Goal: Task Accomplishment & Management: Manage account settings

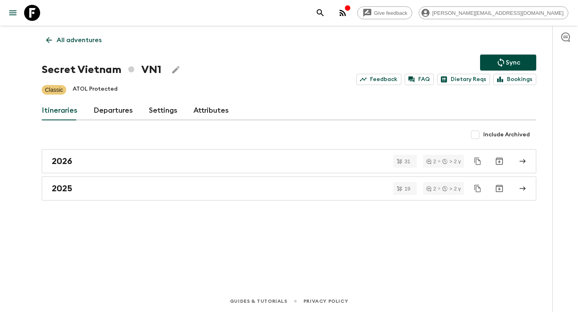
click at [53, 41] on icon at bounding box center [49, 40] width 9 height 9
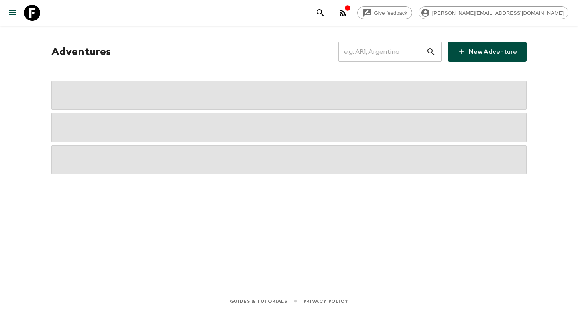
click at [398, 56] on input "text" at bounding box center [382, 52] width 88 height 22
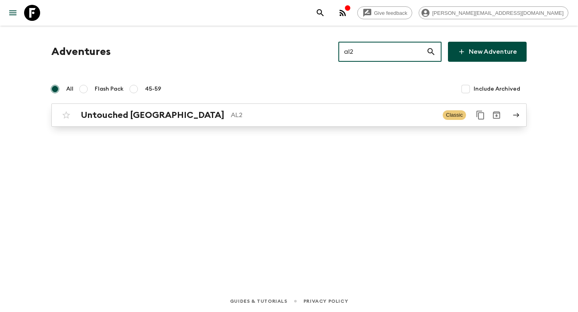
type input "al2"
click at [324, 110] on div "Untouched [GEOGRAPHIC_DATA] AL2" at bounding box center [259, 115] width 356 height 10
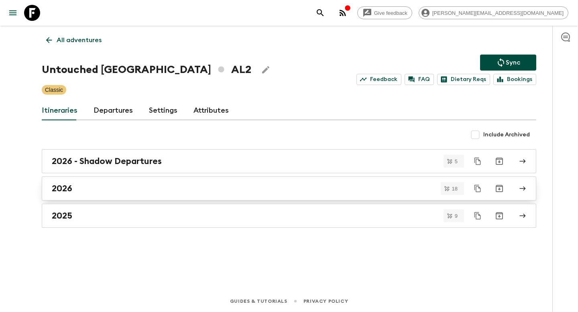
click at [111, 195] on link "2026" at bounding box center [289, 189] width 495 height 24
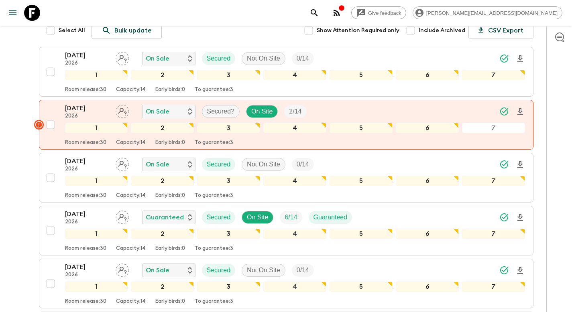
scroll to position [110, 0]
click at [53, 178] on input "checkbox" at bounding box center [51, 177] width 16 height 16
checkbox input "true"
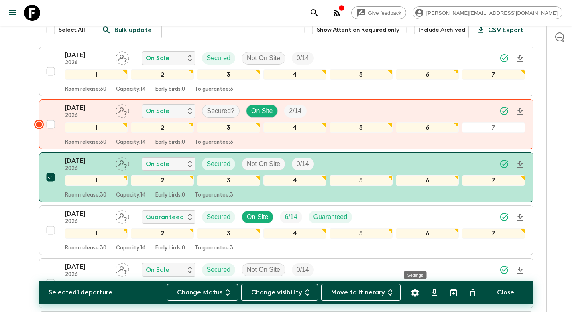
click at [419, 293] on icon "Settings" at bounding box center [415, 293] width 10 height 10
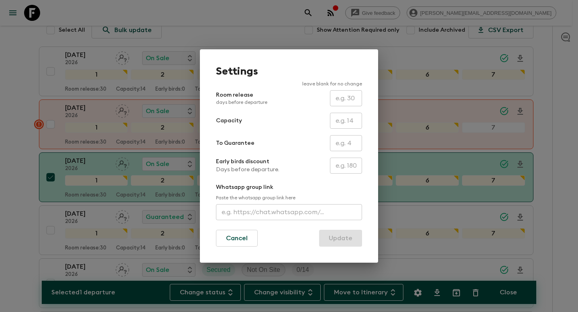
click at [2, 148] on div "Settings leave blank for no change Room release days before departure ​ Capacit…" at bounding box center [289, 156] width 578 height 312
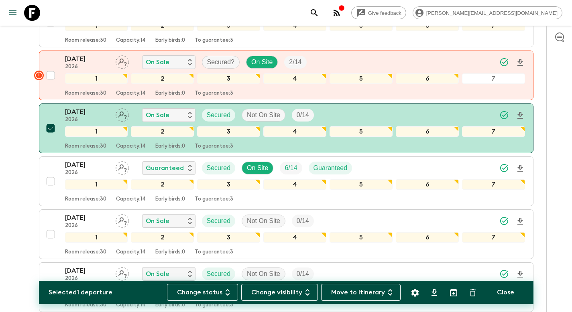
scroll to position [168, 0]
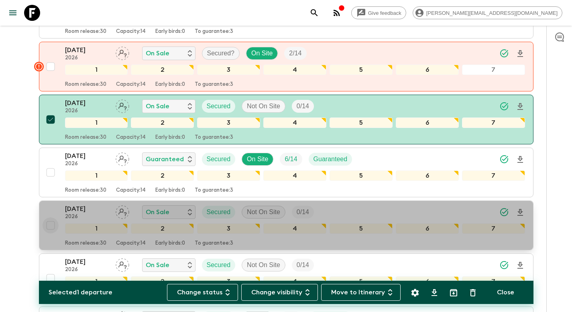
click at [51, 226] on input "checkbox" at bounding box center [51, 226] width 16 height 16
checkbox input "true"
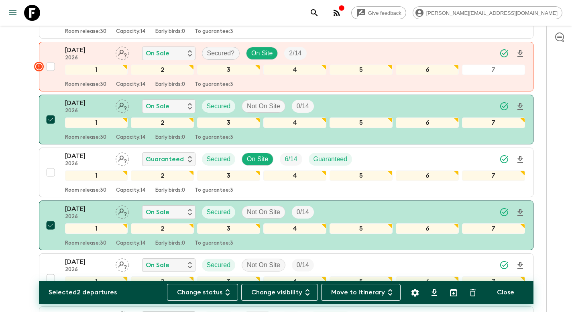
click at [416, 293] on icon "Settings" at bounding box center [415, 293] width 10 height 10
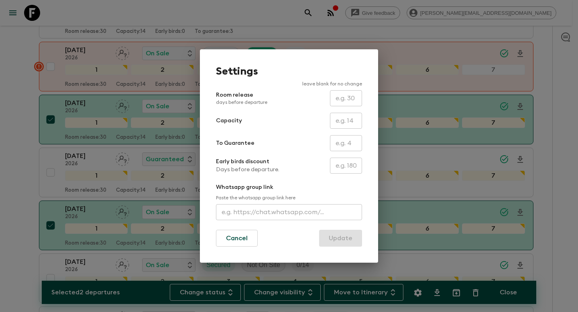
click at [346, 145] on input "text" at bounding box center [346, 143] width 32 height 16
type input "0"
click at [344, 243] on button "Update" at bounding box center [340, 238] width 43 height 17
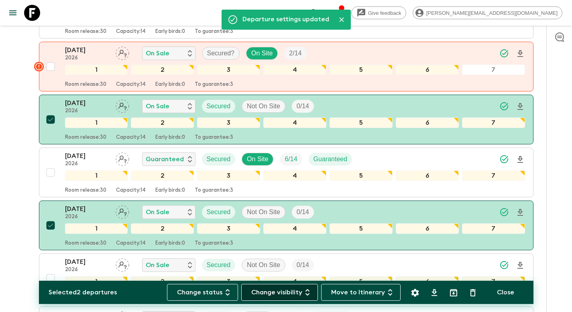
click at [273, 294] on button "Change visibility" at bounding box center [279, 292] width 77 height 17
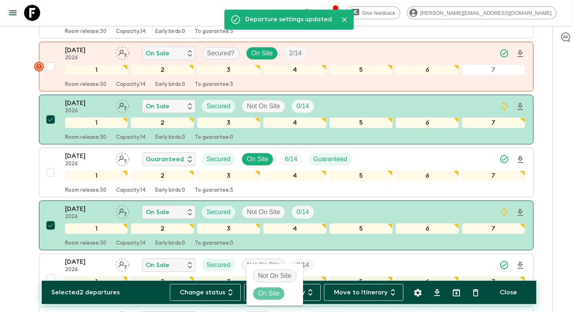
click at [271, 292] on p "On Site" at bounding box center [268, 294] width 21 height 10
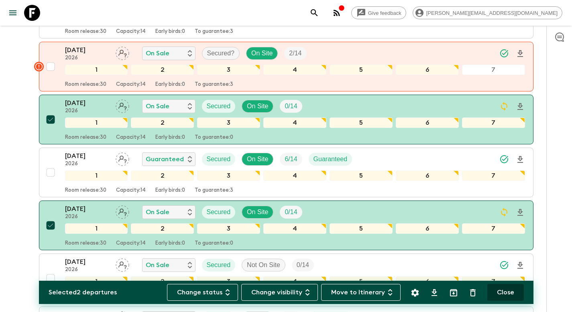
click at [506, 295] on button "Close" at bounding box center [505, 292] width 37 height 17
checkbox input "false"
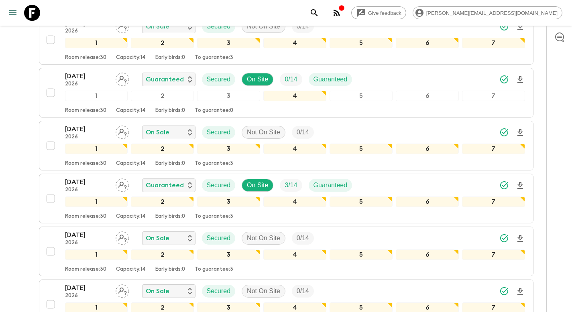
scroll to position [752, 0]
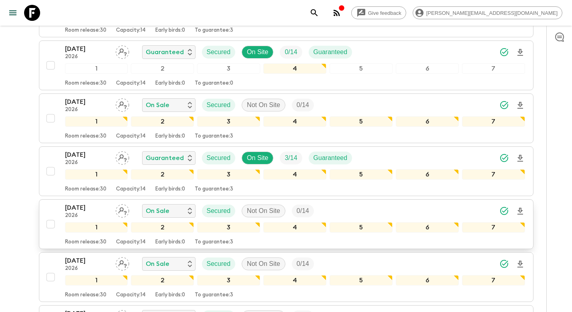
click at [50, 224] on input "checkbox" at bounding box center [51, 224] width 16 height 16
checkbox input "true"
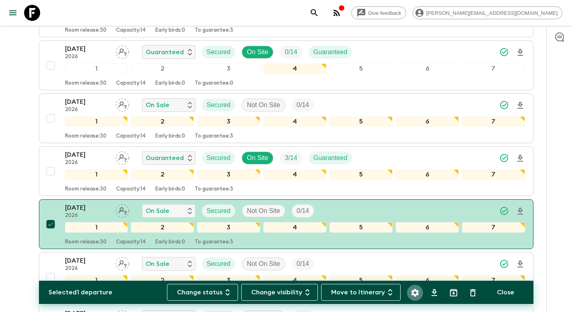
click at [415, 293] on icon "Settings" at bounding box center [415, 293] width 10 height 10
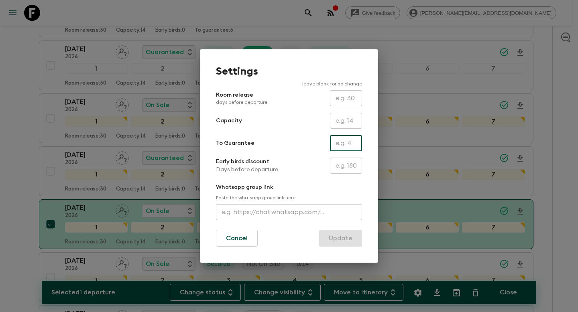
click at [343, 144] on input "text" at bounding box center [346, 143] width 32 height 16
type input "0"
click at [346, 241] on button "Update" at bounding box center [340, 238] width 43 height 17
click at [341, 242] on button "Update" at bounding box center [340, 238] width 43 height 17
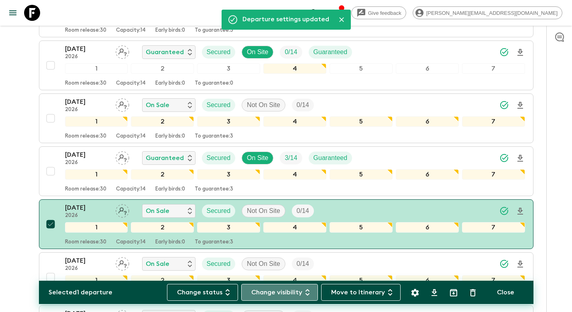
click at [291, 295] on button "Change visibility" at bounding box center [279, 292] width 77 height 17
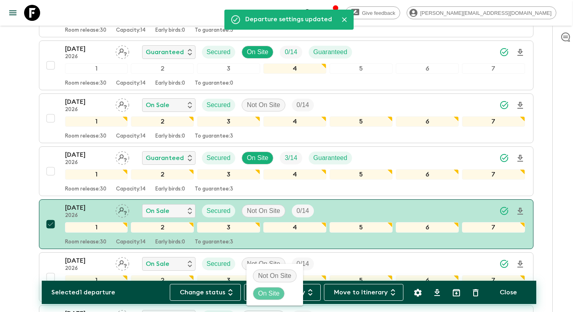
click at [271, 291] on p "On Site" at bounding box center [268, 294] width 21 height 10
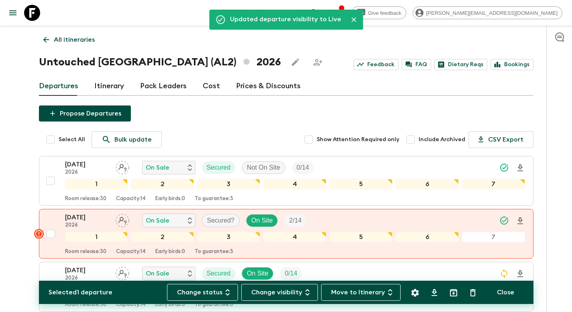
scroll to position [0, 0]
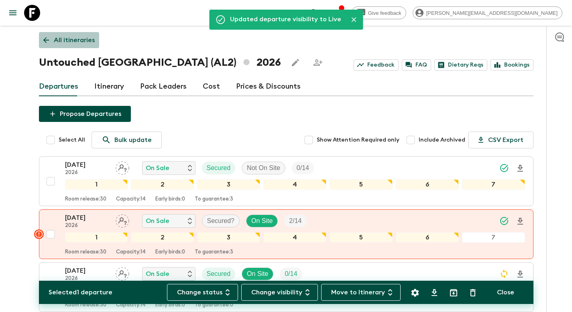
click at [72, 41] on p "All itineraries" at bounding box center [74, 40] width 41 height 10
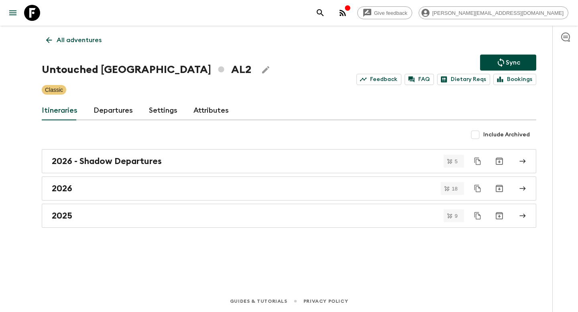
click at [506, 61] on p "Sync" at bounding box center [513, 63] width 14 height 10
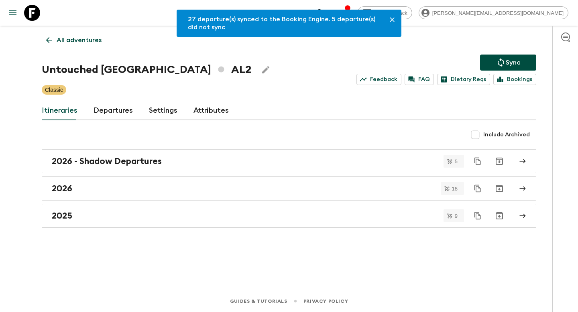
click at [90, 42] on p "All adventures" at bounding box center [79, 40] width 45 height 10
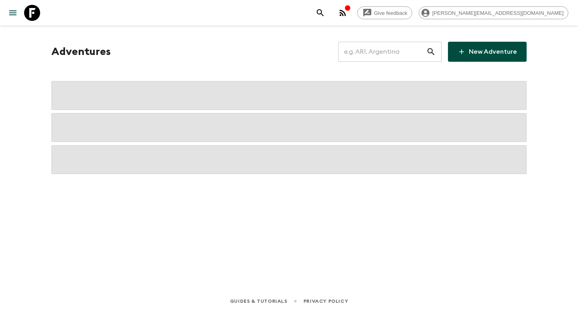
click at [375, 52] on input "text" at bounding box center [382, 52] width 88 height 22
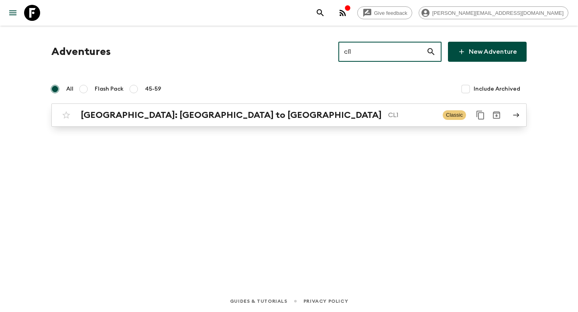
type input "cl1"
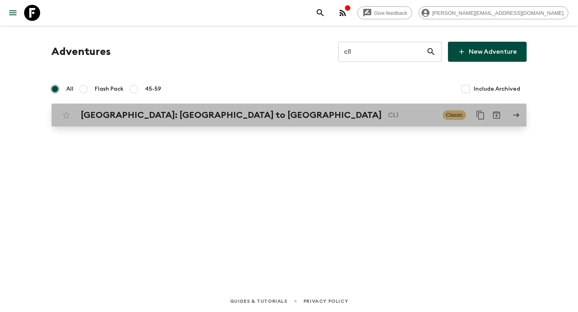
click at [388, 116] on p "CL1" at bounding box center [412, 115] width 48 height 10
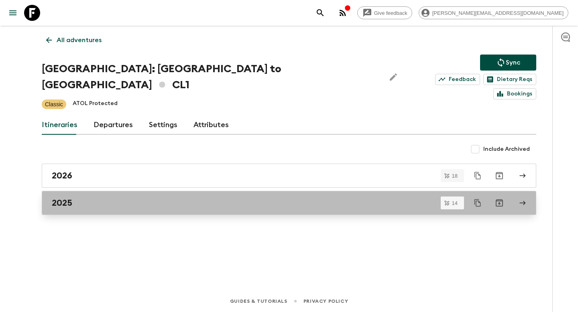
click at [106, 198] on div "2025" at bounding box center [281, 203] width 459 height 10
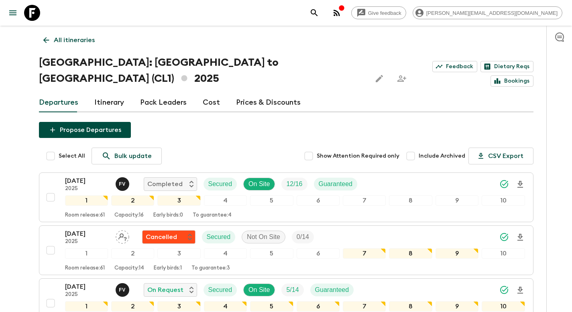
scroll to position [656, 0]
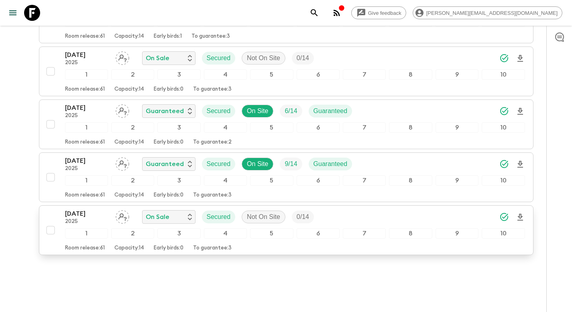
click at [49, 222] on input "checkbox" at bounding box center [51, 230] width 16 height 16
checkbox input "true"
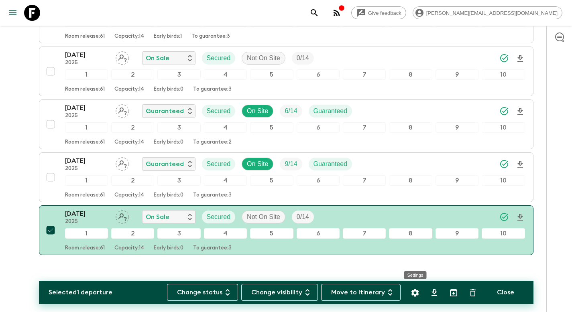
click at [418, 293] on button "Settings" at bounding box center [415, 293] width 16 height 16
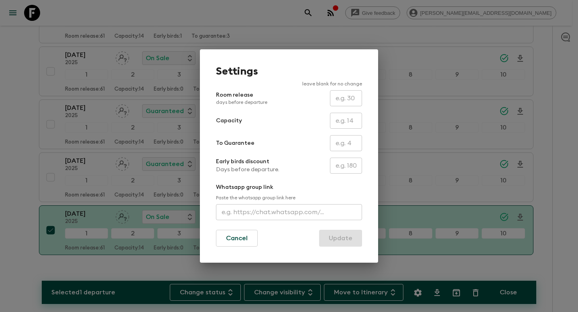
click at [51, 214] on div "Settings leave blank for no change Room release days before departure ​ Capacit…" at bounding box center [289, 156] width 578 height 312
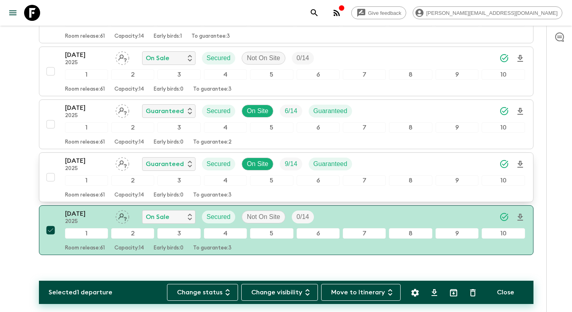
scroll to position [654, 0]
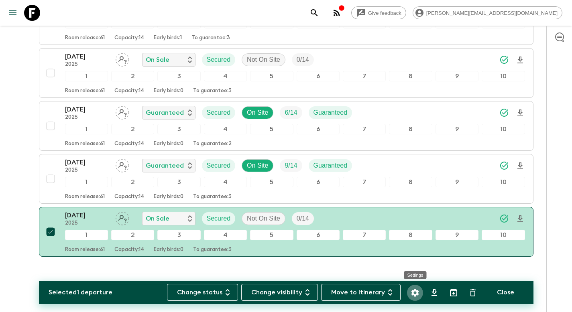
click at [415, 294] on icon "Settings" at bounding box center [415, 293] width 10 height 10
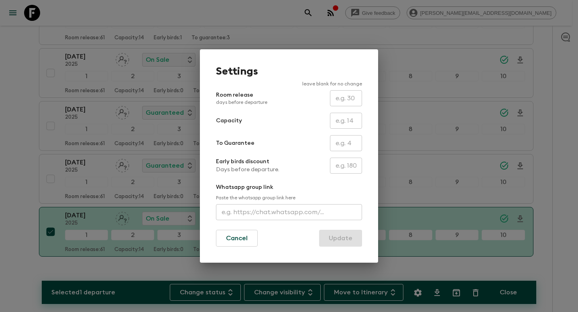
click at [341, 147] on input "text" at bounding box center [346, 143] width 32 height 16
type input "0"
click at [340, 241] on button "Update" at bounding box center [340, 238] width 43 height 17
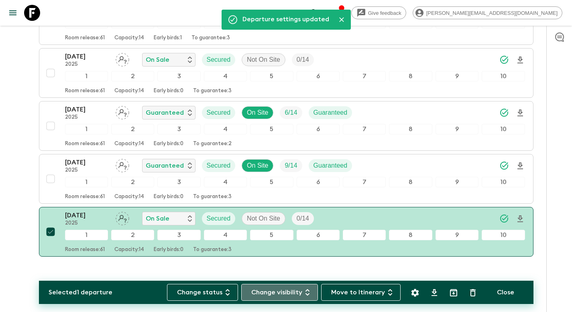
click at [292, 295] on button "Change visibility" at bounding box center [279, 292] width 77 height 17
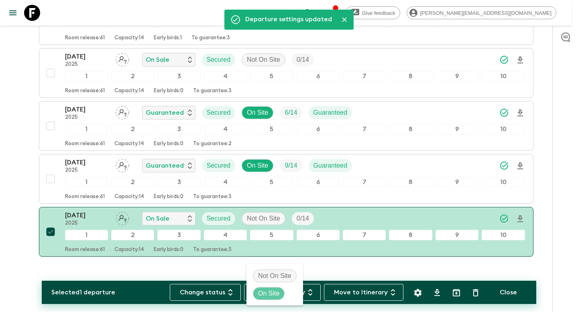
click at [275, 291] on p "On Site" at bounding box center [268, 294] width 21 height 10
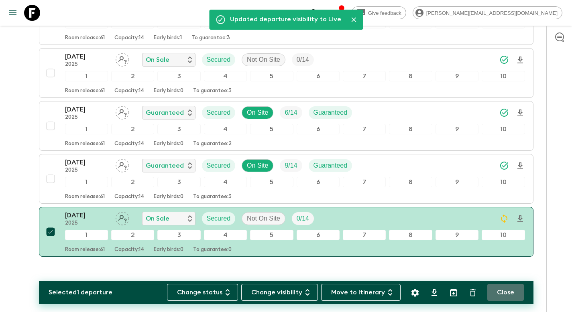
click at [501, 291] on button "Close" at bounding box center [505, 292] width 37 height 17
checkbox input "false"
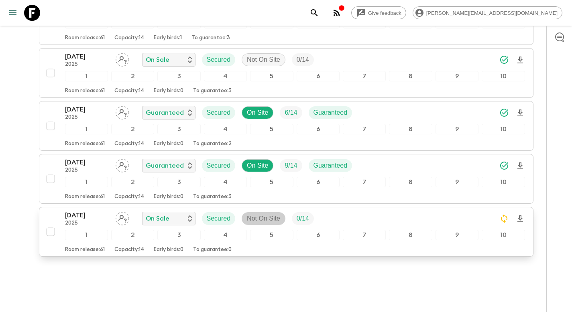
click at [261, 214] on p "Not On Site" at bounding box center [263, 219] width 33 height 10
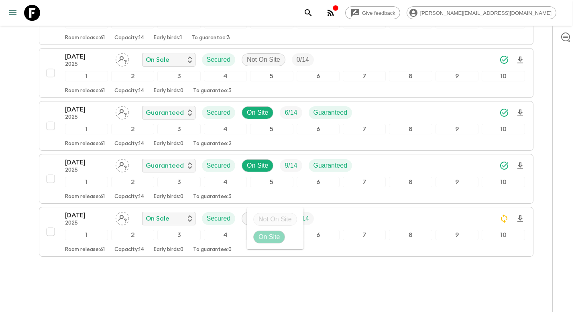
click at [260, 236] on p "On Site" at bounding box center [269, 237] width 21 height 10
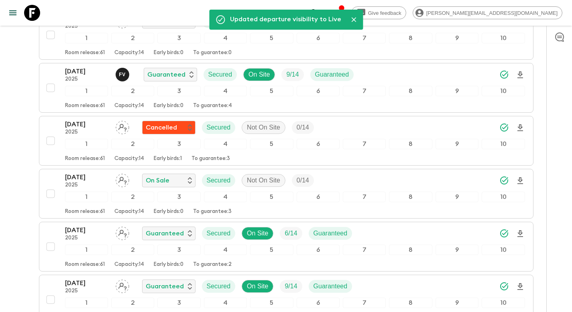
scroll to position [0, 0]
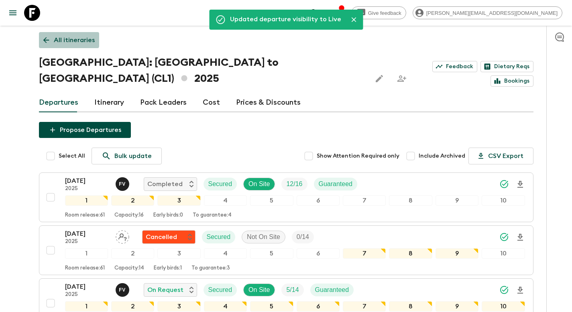
click at [66, 39] on p "All itineraries" at bounding box center [74, 40] width 41 height 10
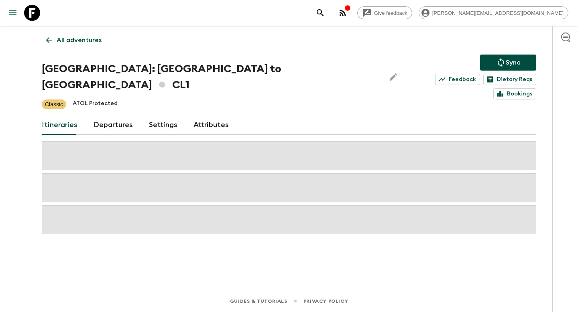
click at [501, 63] on icon "Sync adventure departures to the booking engine" at bounding box center [501, 63] width 10 height 10
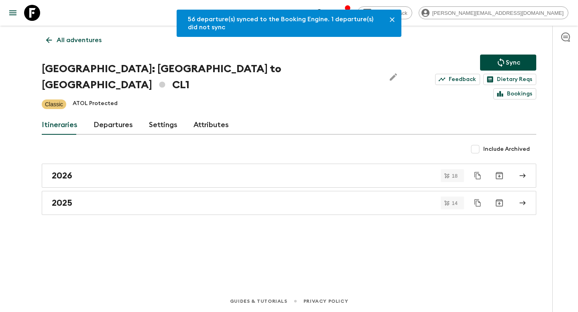
click at [75, 44] on p "All adventures" at bounding box center [79, 40] width 45 height 10
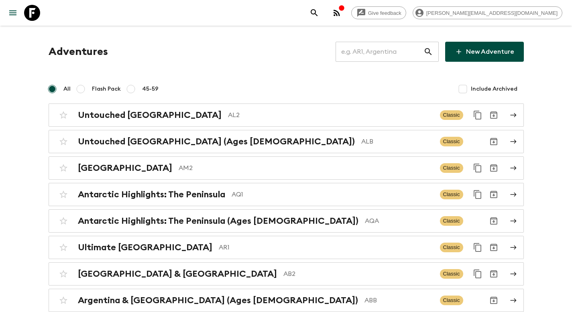
click at [371, 54] on input "text" at bounding box center [380, 52] width 88 height 22
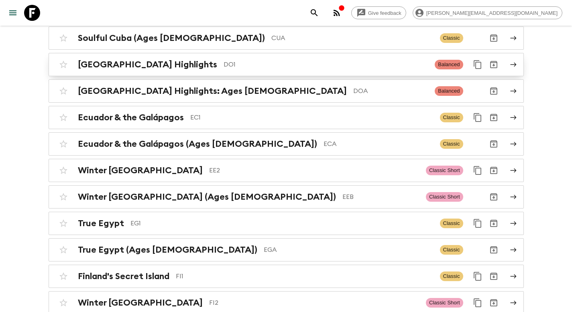
click at [371, 60] on p "DO1" at bounding box center [326, 65] width 205 height 10
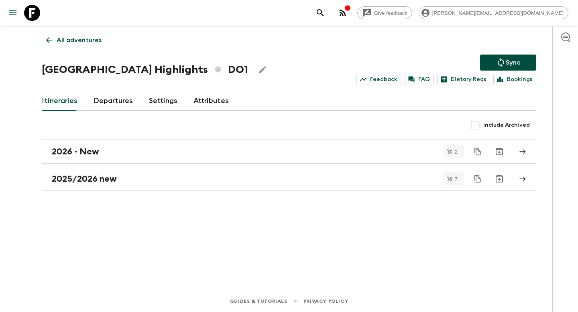
drag, startPoint x: 72, startPoint y: 40, endPoint x: 76, endPoint y: 39, distance: 4.4
click at [72, 40] on p "All adventures" at bounding box center [79, 40] width 45 height 10
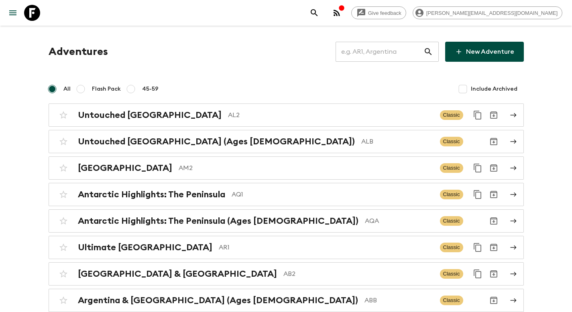
click at [378, 52] on input "text" at bounding box center [380, 52] width 88 height 22
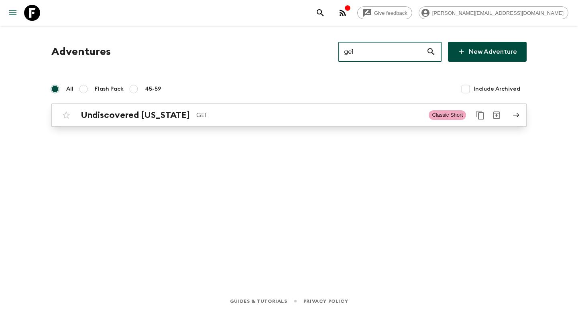
type input "ge1"
click at [280, 111] on p "GE1" at bounding box center [309, 115] width 226 height 10
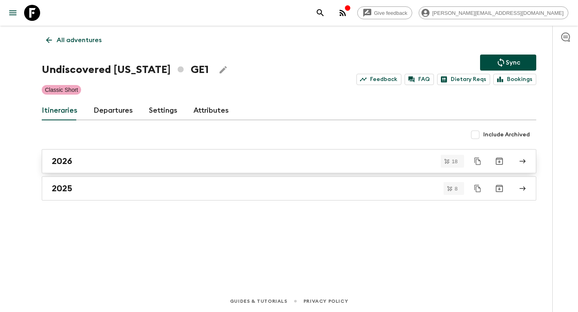
click at [92, 165] on div "2026" at bounding box center [281, 161] width 459 height 10
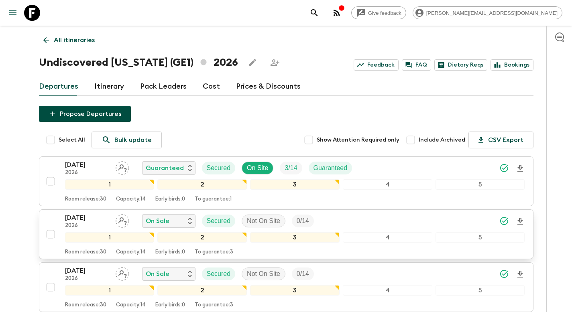
click at [49, 233] on input "checkbox" at bounding box center [51, 234] width 16 height 16
checkbox input "true"
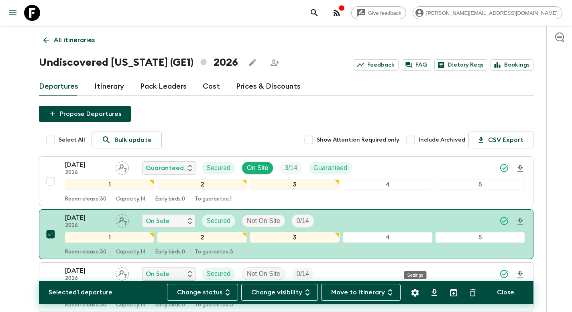
click at [415, 293] on icon "Settings" at bounding box center [415, 293] width 10 height 10
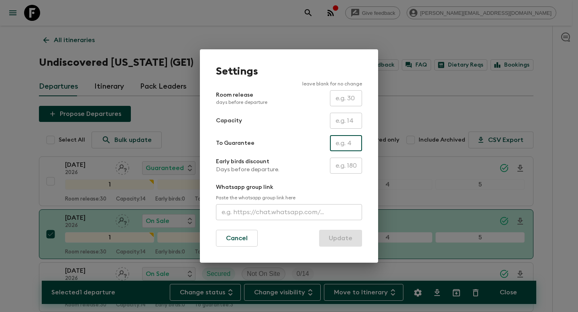
click at [341, 145] on input "text" at bounding box center [346, 143] width 32 height 16
type input "0"
click at [355, 240] on button "Update" at bounding box center [340, 238] width 43 height 17
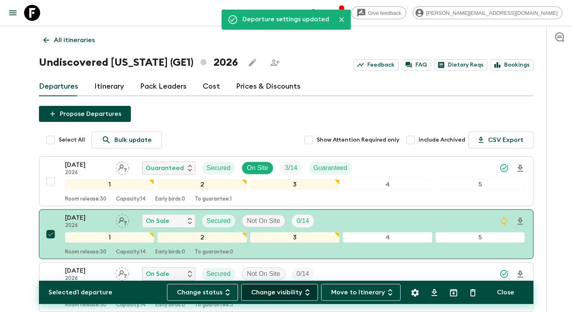
click at [300, 294] on button "Change visibility" at bounding box center [279, 292] width 77 height 17
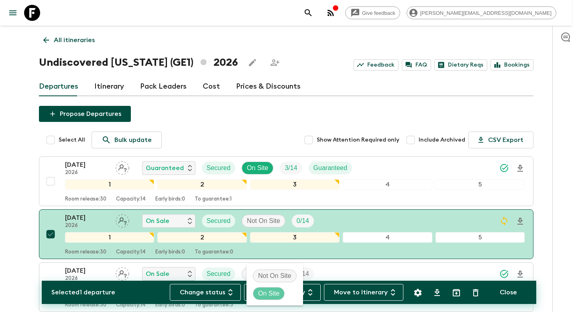
click at [274, 292] on p "On Site" at bounding box center [268, 294] width 21 height 10
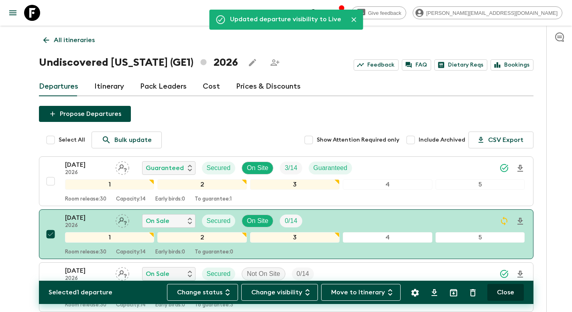
click at [503, 293] on button "Close" at bounding box center [505, 292] width 37 height 17
checkbox input "false"
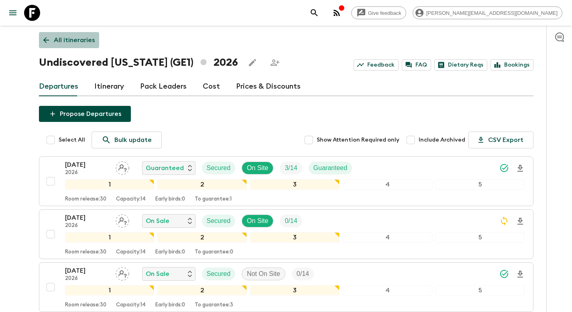
drag, startPoint x: 76, startPoint y: 42, endPoint x: 85, endPoint y: 45, distance: 9.3
click at [76, 42] on p "All itineraries" at bounding box center [74, 40] width 41 height 10
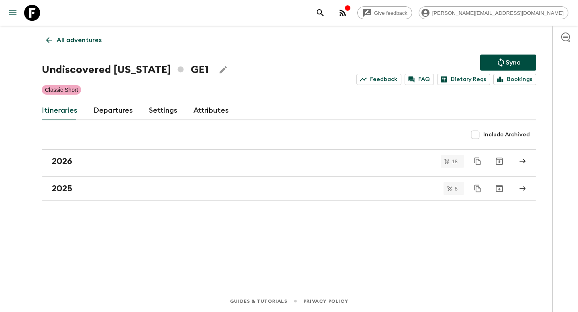
click at [503, 60] on icon "Sync adventure departures to the booking engine" at bounding box center [501, 62] width 6 height 9
click at [73, 41] on p "All adventures" at bounding box center [79, 40] width 45 height 10
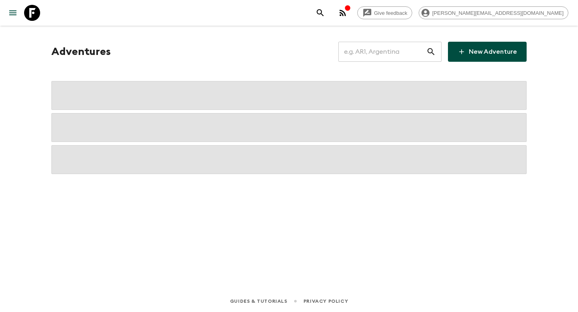
click at [369, 55] on input "text" at bounding box center [382, 52] width 88 height 22
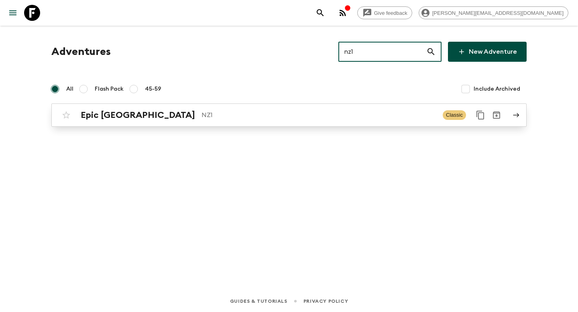
type input "nz1"
click at [218, 114] on p "NZ1" at bounding box center [319, 115] width 235 height 10
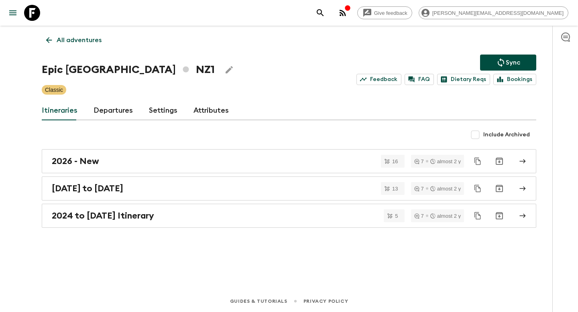
drag, startPoint x: 108, startPoint y: 112, endPoint x: 111, endPoint y: 115, distance: 4.3
click at [108, 112] on link "Departures" at bounding box center [113, 110] width 39 height 19
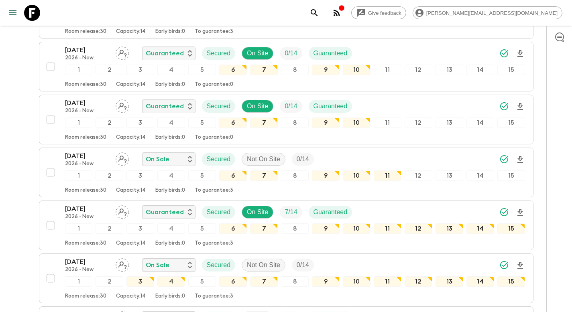
scroll to position [881, 0]
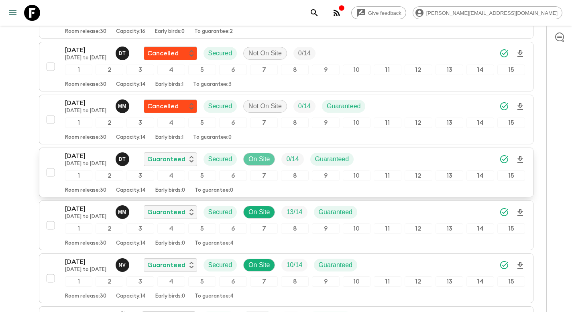
click at [259, 159] on p "On Site" at bounding box center [259, 160] width 21 height 10
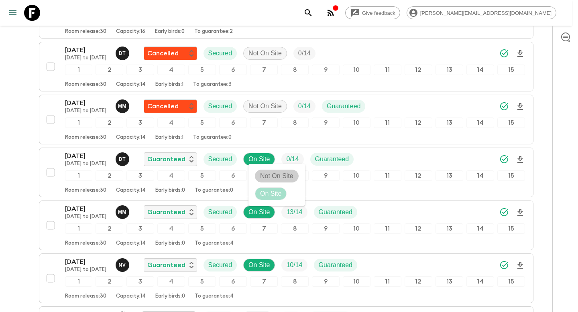
click at [265, 171] on p "Not On Site" at bounding box center [276, 176] width 33 height 10
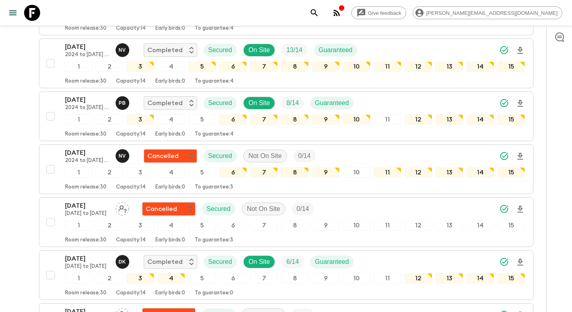
scroll to position [0, 0]
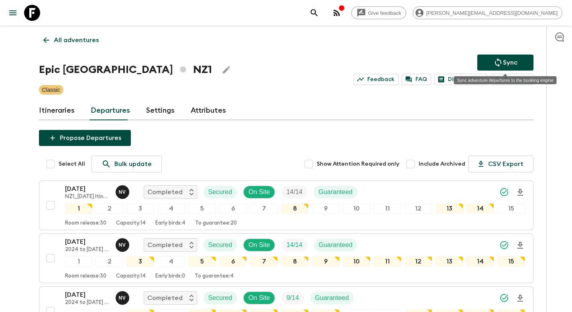
click at [500, 61] on icon "Sync adventure departures to the booking engine" at bounding box center [498, 62] width 6 height 9
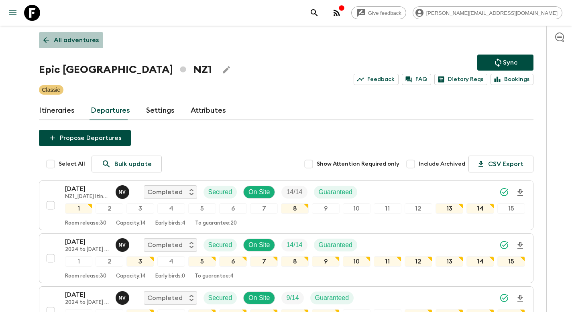
click at [76, 38] on p "All adventures" at bounding box center [76, 40] width 45 height 10
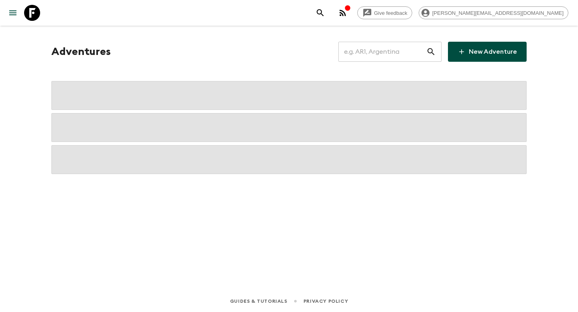
click at [376, 52] on input "text" at bounding box center [382, 52] width 88 height 22
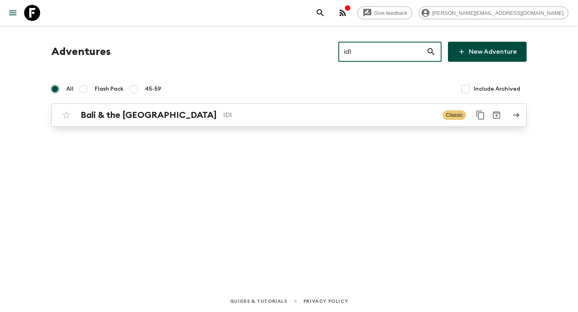
type input "id1"
click at [275, 124] on link "Bali & the [GEOGRAPHIC_DATA] ID1 Classic" at bounding box center [288, 115] width 475 height 23
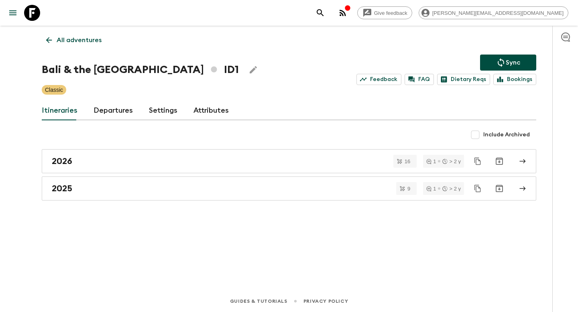
click at [102, 105] on link "Departures" at bounding box center [113, 110] width 39 height 19
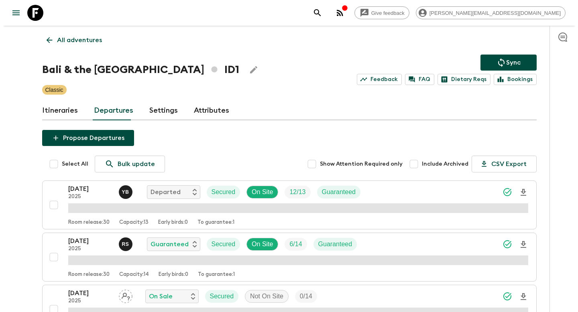
scroll to position [242, 0]
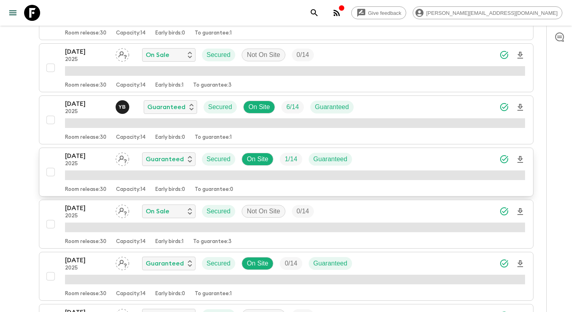
click at [51, 175] on input "checkbox" at bounding box center [51, 172] width 16 height 16
checkbox input "true"
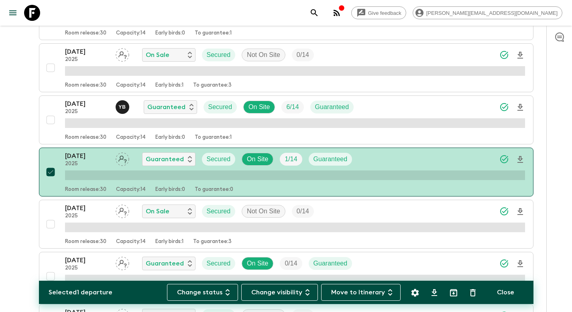
click at [413, 294] on icon "Settings" at bounding box center [415, 293] width 8 height 8
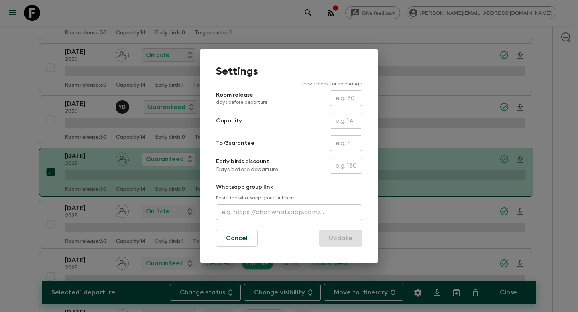
click at [240, 237] on button "Cancel" at bounding box center [237, 238] width 42 height 17
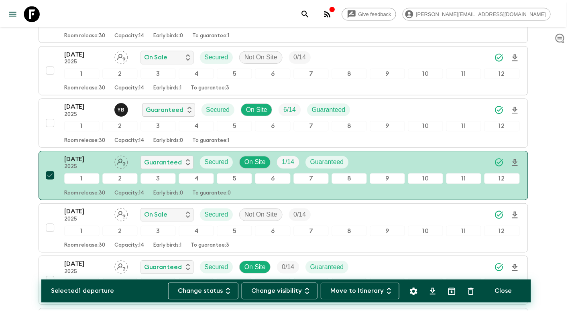
scroll to position [245, 0]
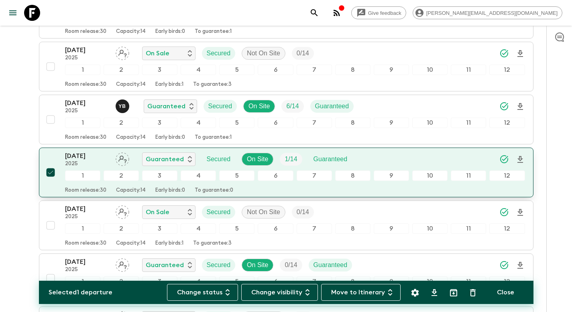
click at [406, 159] on div "[DATE] 2025 Guaranteed Secured On Site 1 / 14 Guaranteed" at bounding box center [295, 159] width 460 height 16
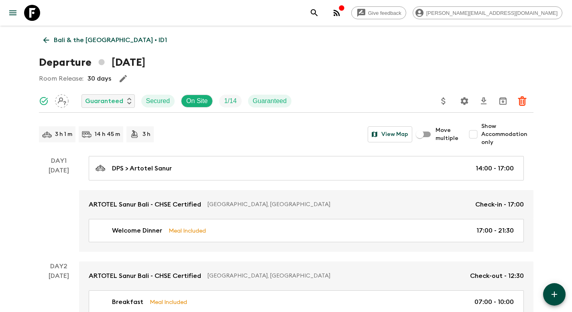
click at [447, 100] on icon "Update Price, Early Bird Discount and Costs" at bounding box center [444, 101] width 10 height 10
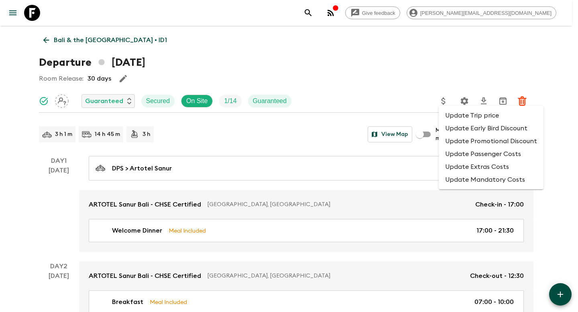
click at [459, 141] on li "Update Promotional Discount" at bounding box center [491, 141] width 105 height 13
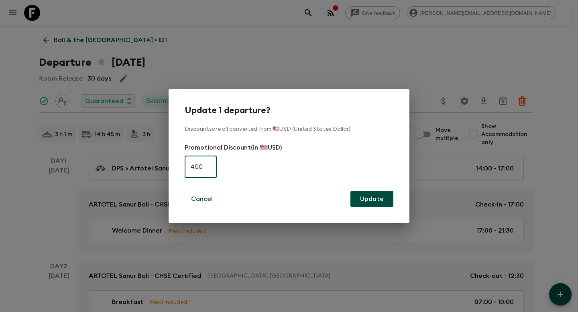
click at [194, 167] on input "400" at bounding box center [201, 167] width 32 height 22
type input "500"
click at [365, 193] on button "Update" at bounding box center [371, 199] width 43 height 16
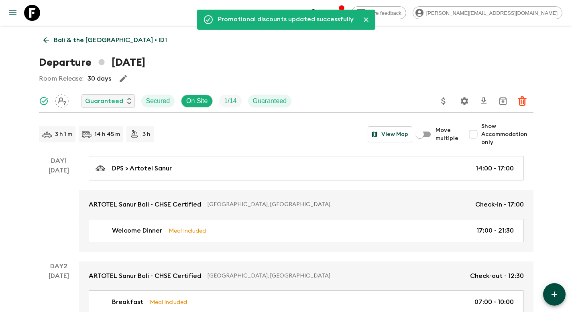
click at [74, 43] on p "Bali & the [GEOGRAPHIC_DATA] • ID1" at bounding box center [110, 40] width 113 height 10
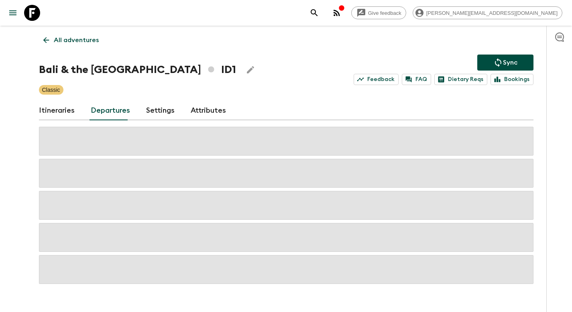
click at [503, 62] on p "Sync" at bounding box center [510, 63] width 14 height 10
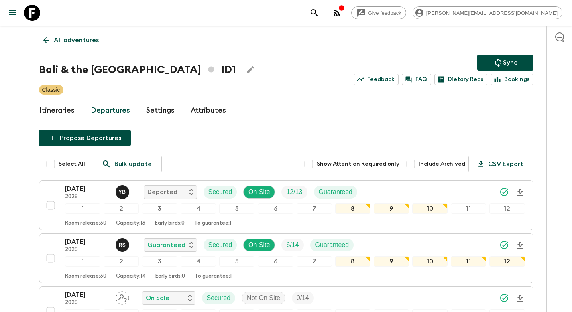
click at [61, 42] on p "All adventures" at bounding box center [76, 40] width 45 height 10
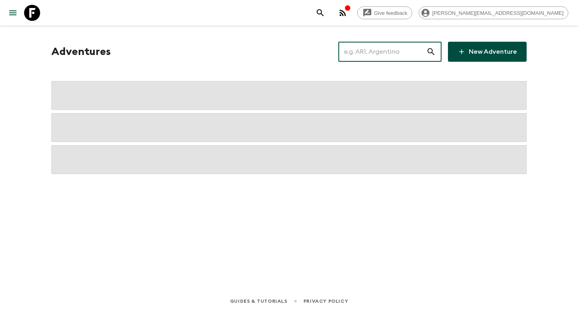
click at [383, 54] on input "text" at bounding box center [382, 52] width 88 height 22
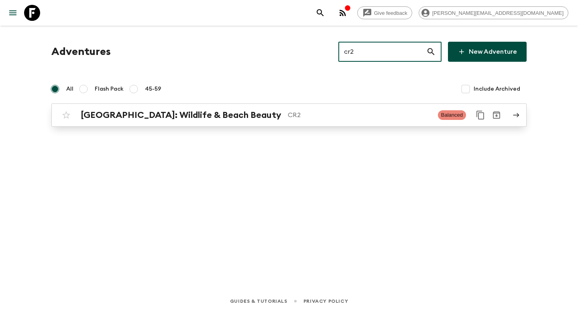
type input "cr2"
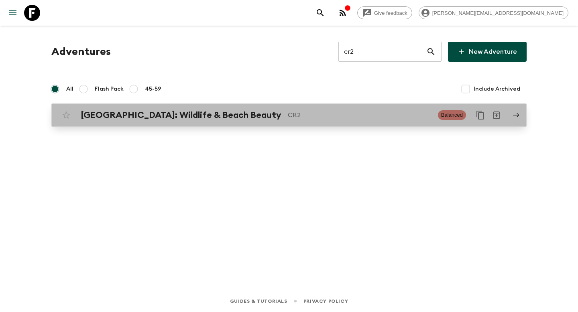
click at [288, 116] on p "CR2" at bounding box center [360, 115] width 144 height 10
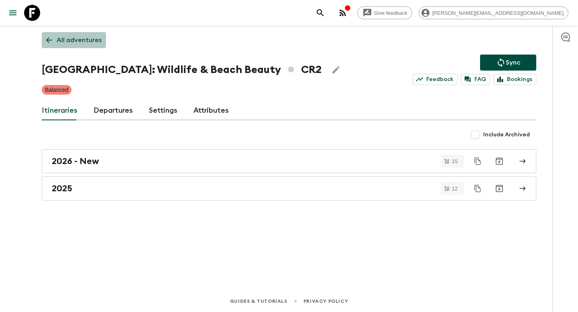
click at [70, 38] on p "All adventures" at bounding box center [79, 40] width 45 height 10
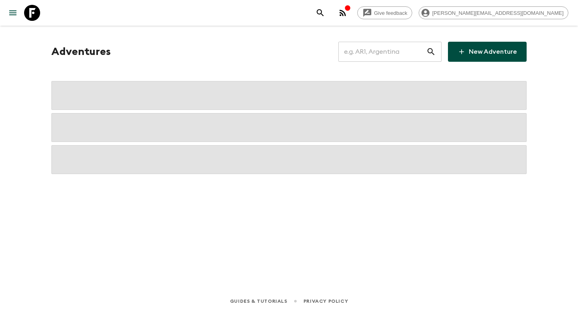
click at [378, 54] on input "text" at bounding box center [382, 52] width 88 height 22
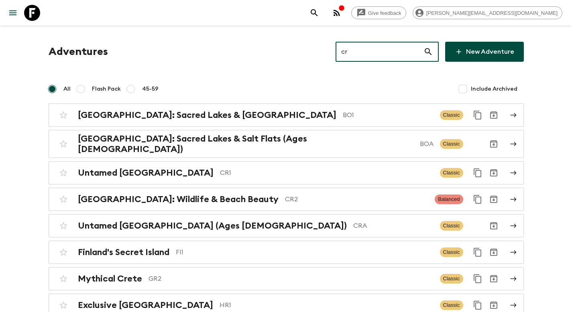
type input "cr2"
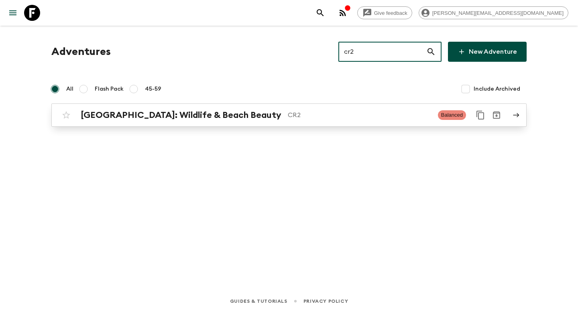
click at [292, 113] on p "CR2" at bounding box center [360, 115] width 144 height 10
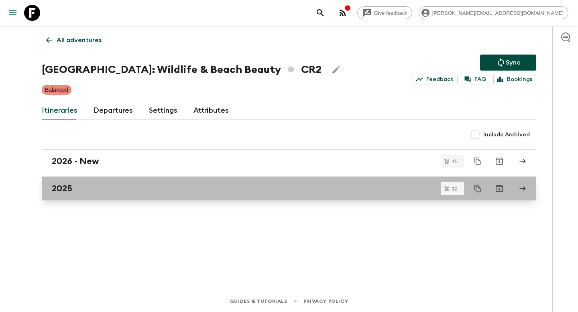
click at [96, 192] on div "2025" at bounding box center [281, 188] width 459 height 10
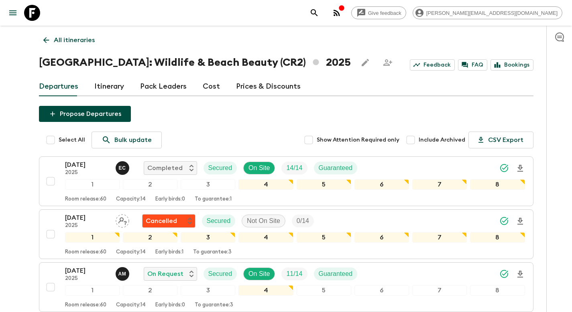
scroll to position [327, 0]
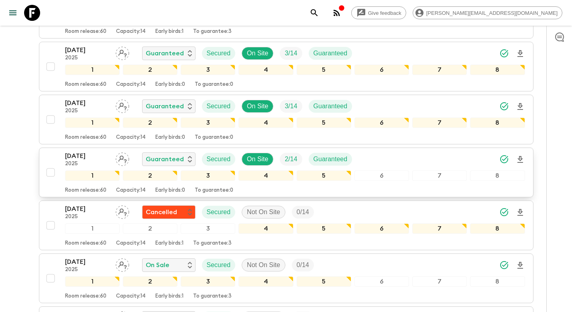
click at [404, 159] on div "[DATE] 2025 Guaranteed Secured On Site 2 / 14 Guaranteed" at bounding box center [295, 159] width 460 height 16
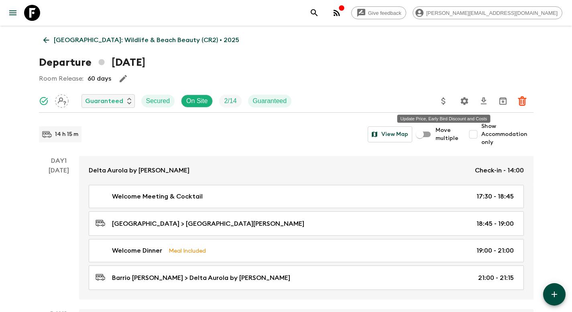
click at [444, 102] on icon "Update Price, Early Bird Discount and Costs" at bounding box center [444, 101] width 4 height 7
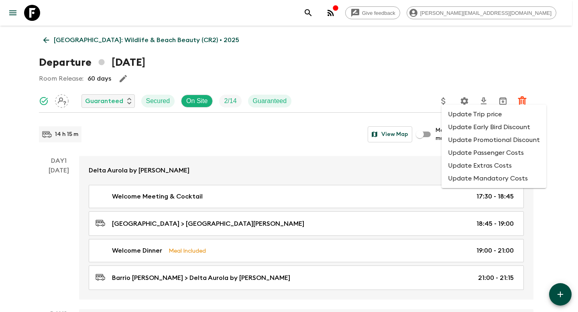
click at [461, 128] on li "Update Early Bird Discount" at bounding box center [494, 127] width 105 height 13
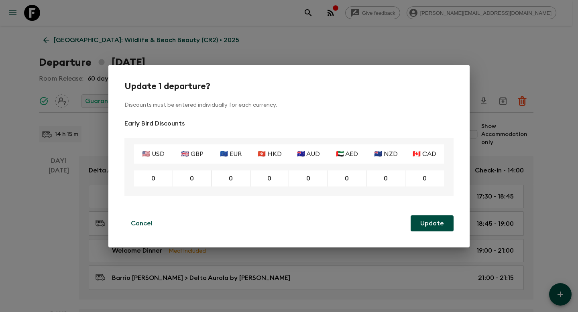
click at [497, 60] on div "Update 1 departure? Discounts must be entered individually for each currency. E…" at bounding box center [289, 156] width 578 height 312
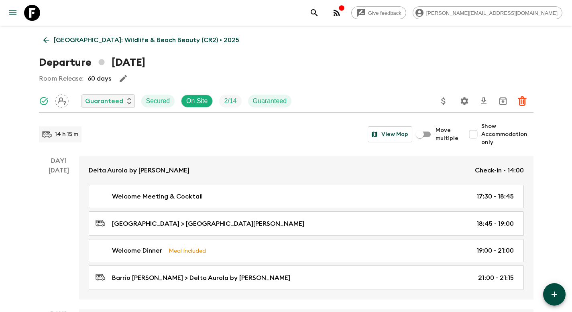
click at [447, 98] on icon "Update Price, Early Bird Discount and Costs" at bounding box center [444, 101] width 10 height 10
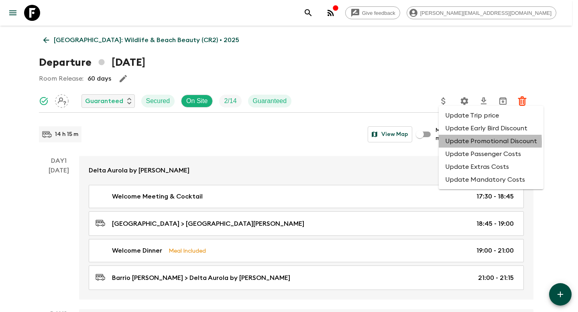
click at [449, 143] on li "Update Promotional Discount" at bounding box center [491, 141] width 105 height 13
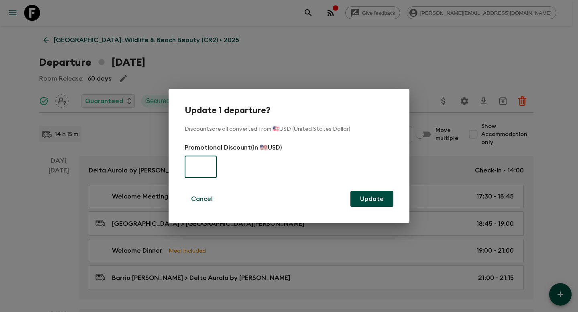
paste input "370"
type input "370"
click at [366, 198] on button "Update" at bounding box center [371, 199] width 43 height 16
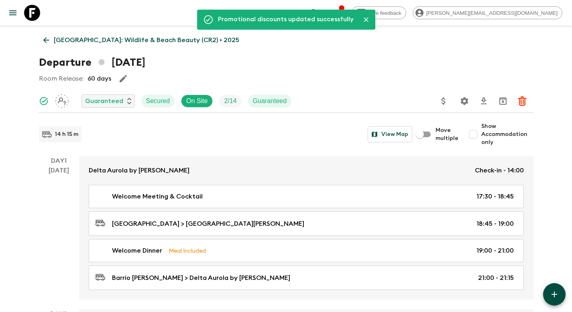
click at [84, 37] on p "[GEOGRAPHIC_DATA]: Wildlife & Beach Beauty (CR2) • 2025" at bounding box center [146, 40] width 185 height 10
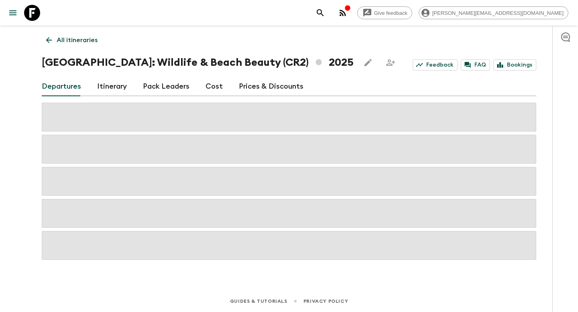
click at [89, 43] on p "All itineraries" at bounding box center [77, 40] width 41 height 10
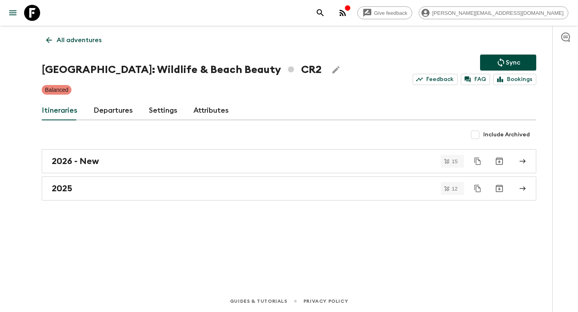
click at [497, 62] on icon "Sync adventure departures to the booking engine" at bounding box center [501, 63] width 10 height 10
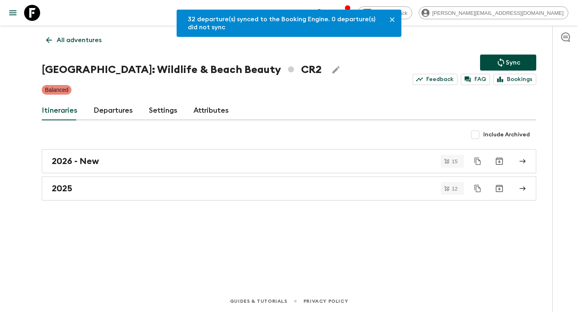
click at [66, 40] on p "All adventures" at bounding box center [79, 40] width 45 height 10
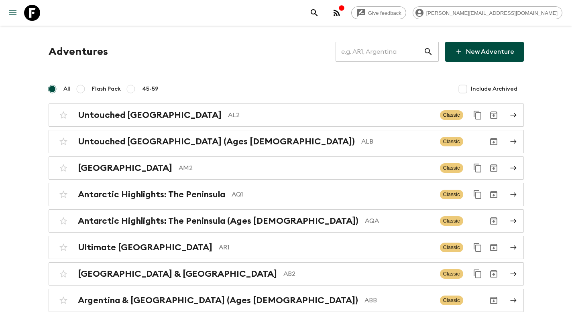
click at [383, 54] on input "text" at bounding box center [380, 52] width 88 height 22
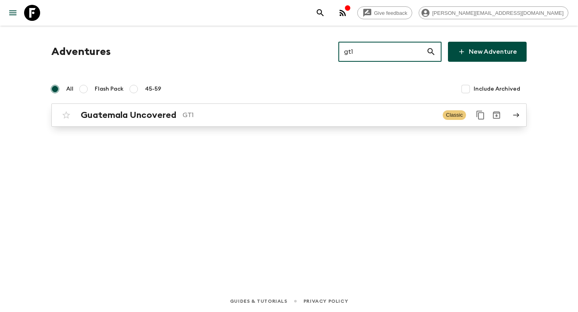
type input "gt1"
click at [241, 109] on div "Guatemala Uncovered GT1 Classic" at bounding box center [273, 115] width 430 height 16
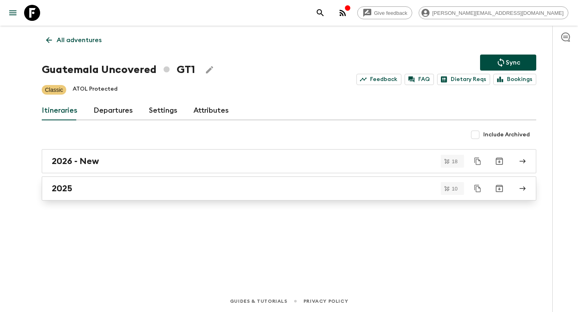
click at [71, 195] on link "2025" at bounding box center [289, 189] width 495 height 24
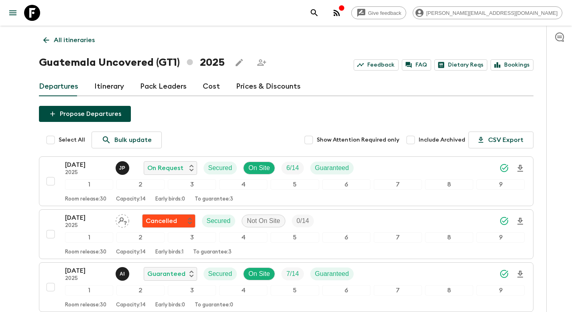
scroll to position [380, 0]
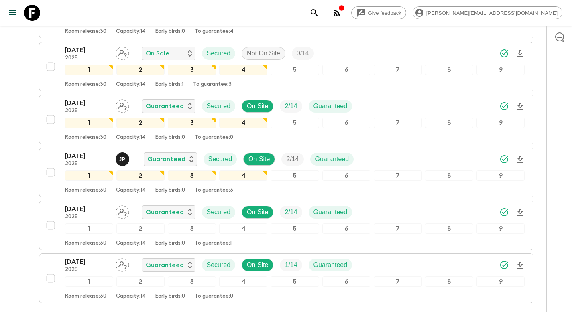
click at [393, 158] on div "[DATE] 2025 J P Guaranteed Secured On Site 2 / 14 Guaranteed" at bounding box center [295, 159] width 460 height 16
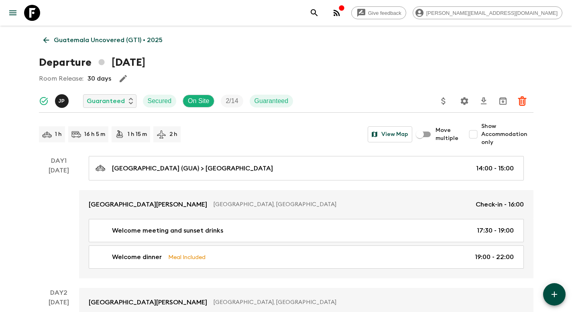
click at [443, 102] on icon "Update Price, Early Bird Discount and Costs" at bounding box center [444, 101] width 10 height 10
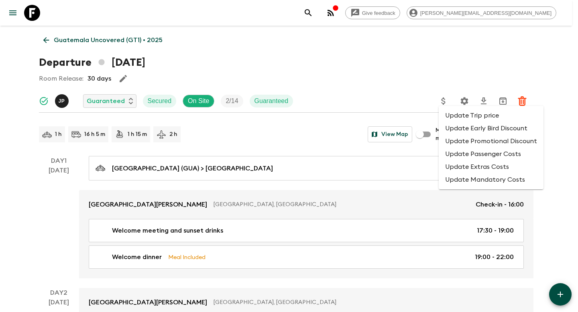
click at [454, 129] on li "Update Early Bird Discount" at bounding box center [491, 128] width 105 height 13
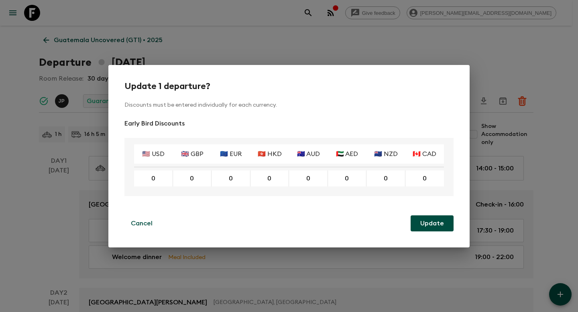
click at [387, 56] on div "Update 1 departure? Discounts must be entered individually for each currency. E…" at bounding box center [289, 156] width 578 height 312
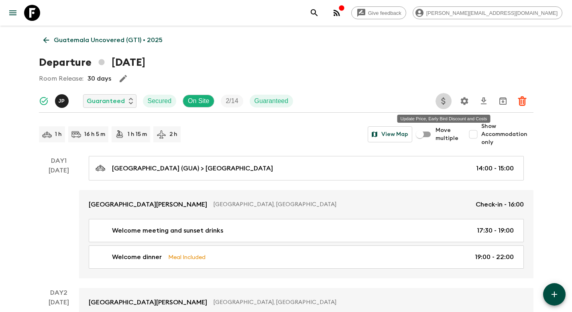
click at [443, 100] on icon "Update Price, Early Bird Discount and Costs" at bounding box center [444, 101] width 10 height 10
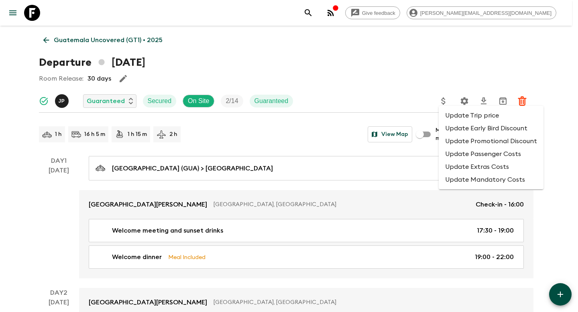
click at [457, 141] on li "Update Promotional Discount" at bounding box center [491, 141] width 105 height 13
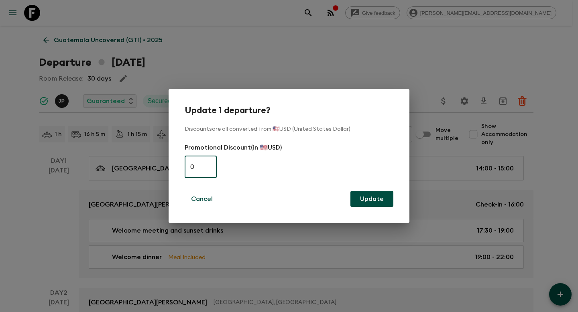
paste input "35"
type input "350"
click at [379, 199] on button "Update" at bounding box center [371, 199] width 43 height 16
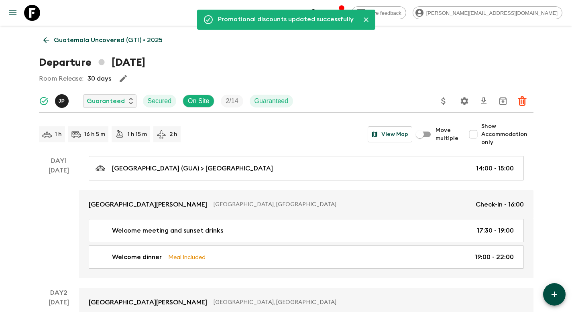
click at [76, 46] on link "Guatemala Uncovered (GT1) • 2025" at bounding box center [103, 40] width 128 height 16
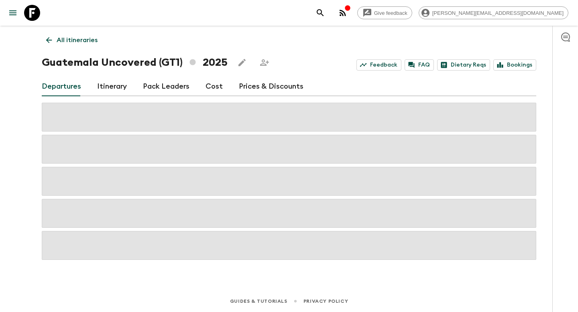
click at [84, 39] on p "All itineraries" at bounding box center [77, 40] width 41 height 10
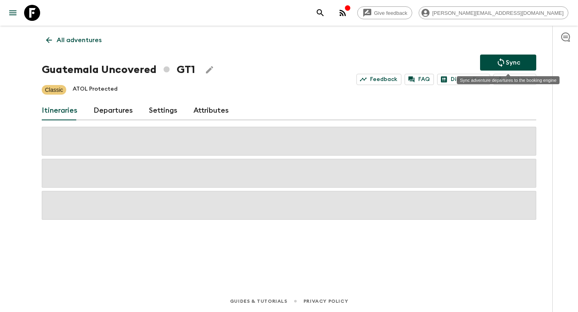
click at [506, 61] on p "Sync" at bounding box center [513, 63] width 14 height 10
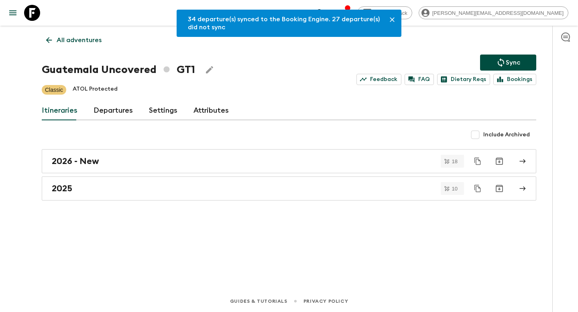
click at [71, 37] on p "All adventures" at bounding box center [79, 40] width 45 height 10
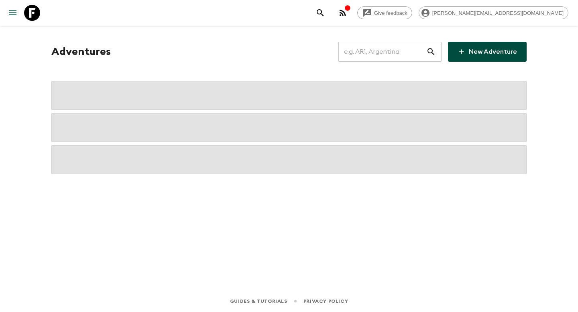
click at [371, 52] on input "text" at bounding box center [382, 52] width 88 height 22
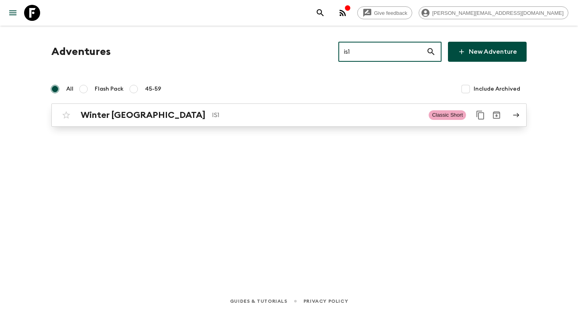
type input "is1"
click at [212, 119] on p "IS1" at bounding box center [317, 115] width 210 height 10
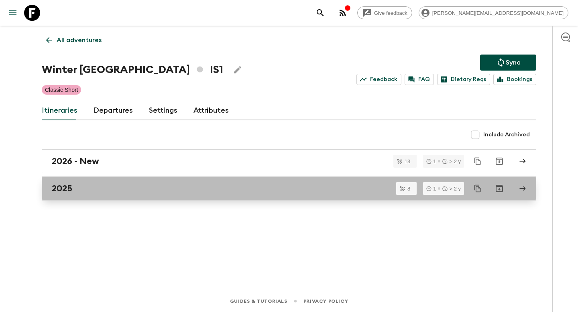
click at [90, 182] on link "2025" at bounding box center [289, 189] width 495 height 24
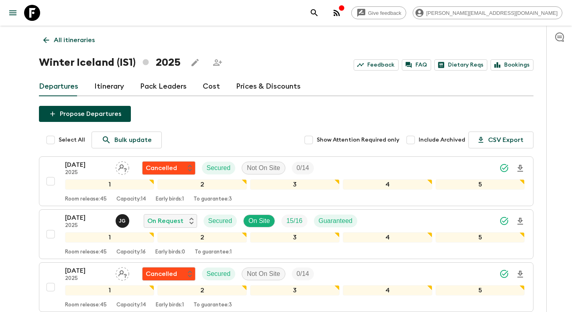
scroll to position [338, 0]
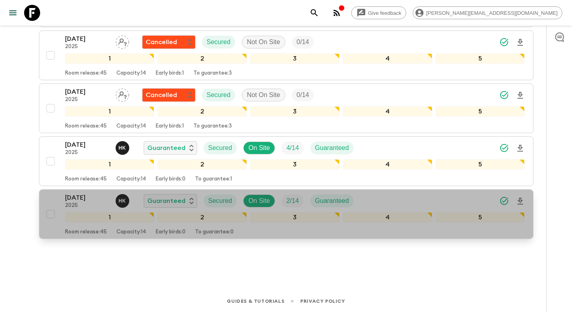
click at [430, 200] on div "[DATE] 2025 H K Guaranteed Secured On Site 2 / 14 Guaranteed" at bounding box center [295, 201] width 460 height 16
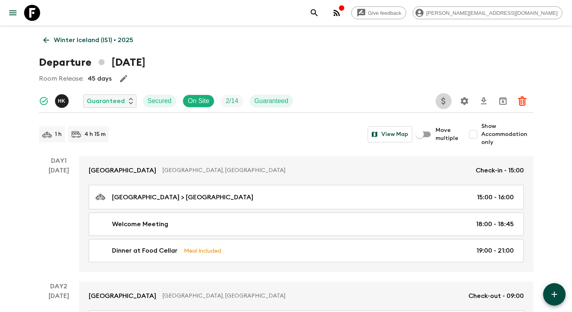
click at [443, 100] on icon "Update Price, Early Bird Discount and Costs" at bounding box center [444, 101] width 10 height 10
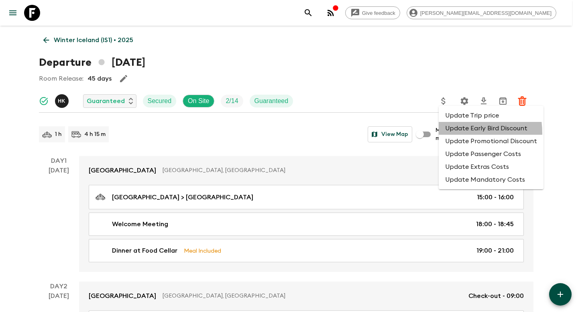
click at [452, 133] on li "Update Early Bird Discount" at bounding box center [491, 128] width 105 height 13
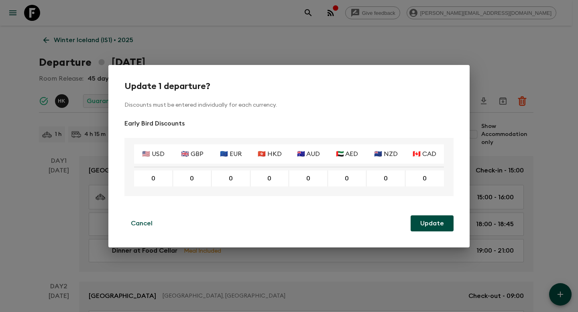
click at [446, 61] on div "Update 1 departure? Discounts must be entered individually for each currency. E…" at bounding box center [289, 156] width 578 height 312
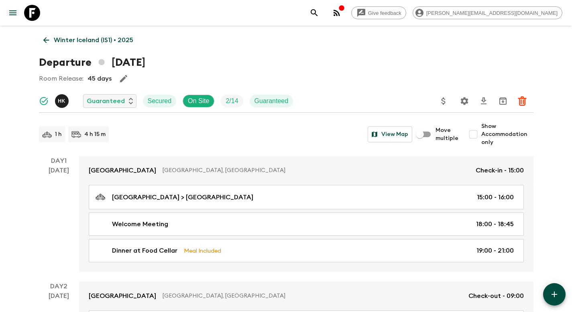
click at [444, 102] on icon "Update Price, Early Bird Discount and Costs" at bounding box center [444, 101] width 10 height 10
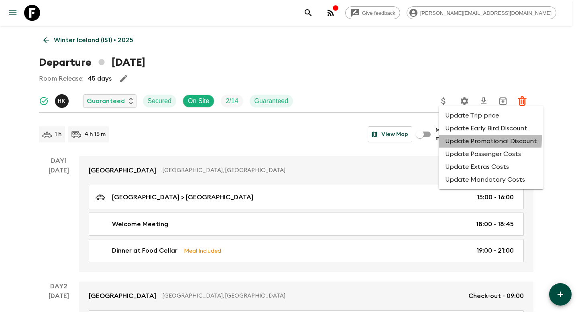
click at [450, 139] on li "Update Promotional Discount" at bounding box center [491, 141] width 105 height 13
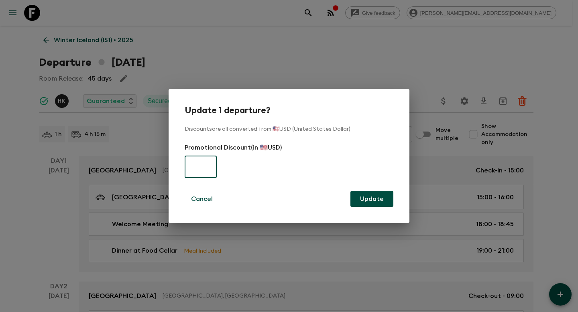
paste input "450"
type input "450"
click at [383, 200] on button "Update" at bounding box center [371, 199] width 43 height 16
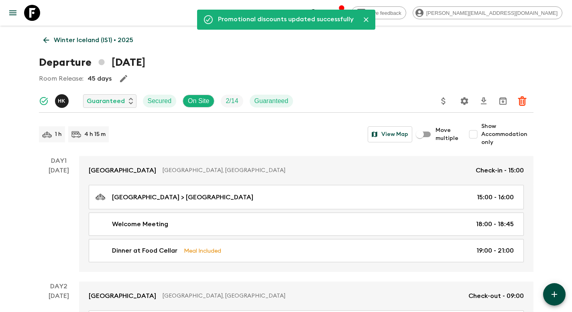
click at [79, 43] on p "Winter Iceland (IS1) • 2025" at bounding box center [93, 40] width 79 height 10
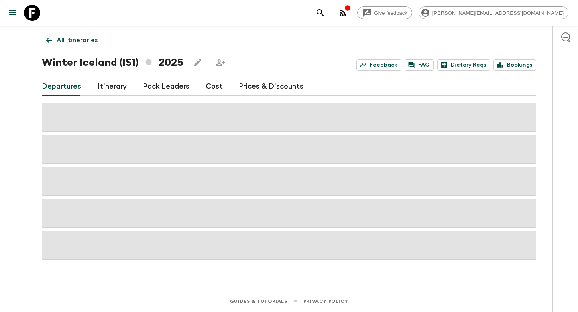
click at [90, 40] on p "All itineraries" at bounding box center [77, 40] width 41 height 10
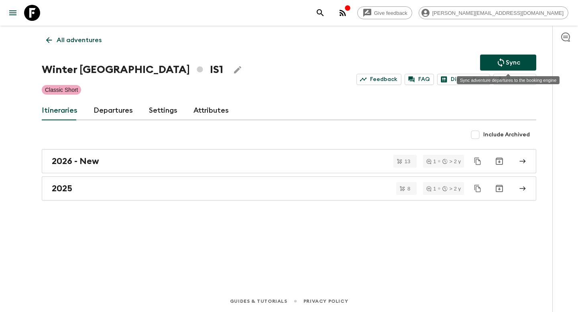
click at [493, 65] on button "Sync" at bounding box center [508, 63] width 56 height 16
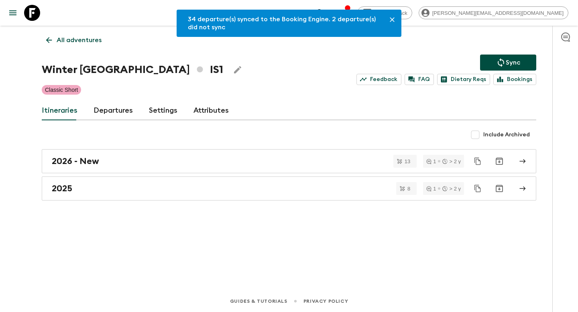
drag, startPoint x: 65, startPoint y: 38, endPoint x: 80, endPoint y: 40, distance: 15.3
click at [65, 38] on p "All adventures" at bounding box center [79, 40] width 45 height 10
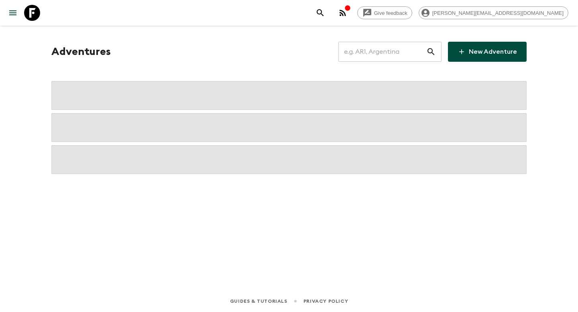
click at [372, 52] on input "text" at bounding box center [382, 52] width 88 height 22
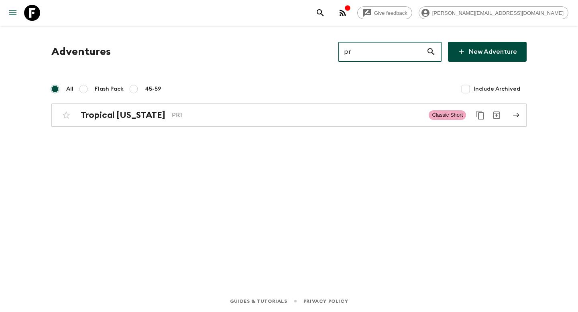
type input "pr1"
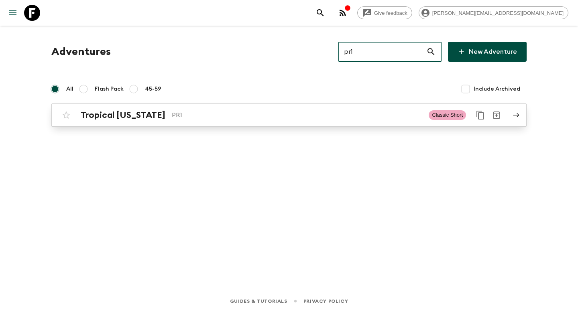
click at [257, 114] on p "PR1" at bounding box center [297, 115] width 251 height 10
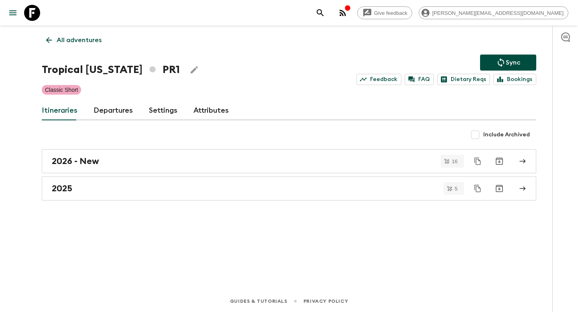
click at [111, 114] on link "Departures" at bounding box center [113, 110] width 39 height 19
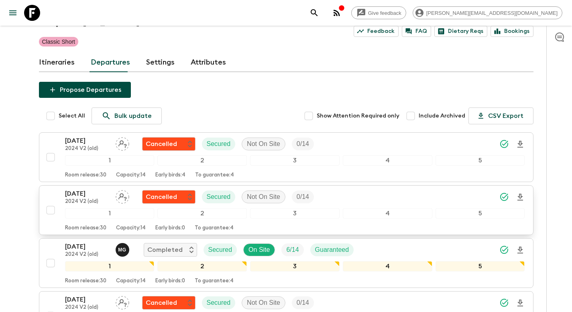
scroll to position [457, 0]
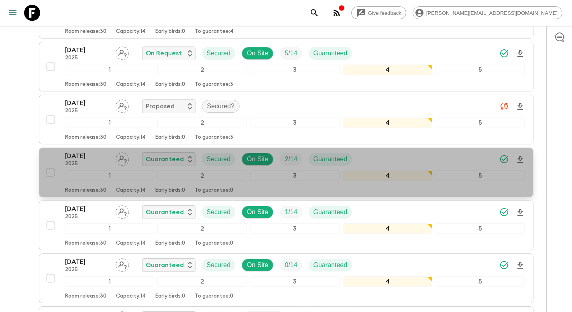
click at [419, 157] on div "[DATE] 2025 Guaranteed Secured On Site 2 / 14 Guaranteed" at bounding box center [295, 159] width 460 height 16
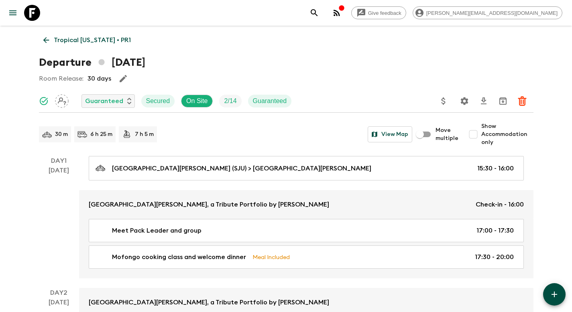
click at [442, 101] on icon "Update Price, Early Bird Discount and Costs" at bounding box center [444, 101] width 4 height 7
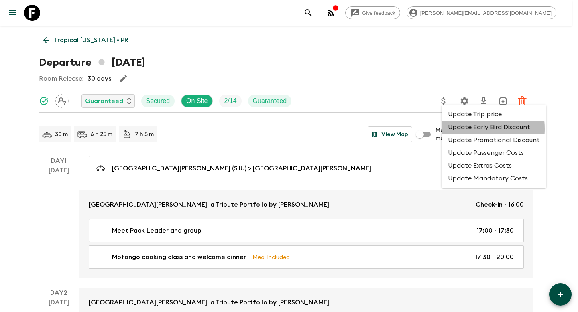
click at [453, 129] on li "Update Early Bird Discount" at bounding box center [494, 127] width 105 height 13
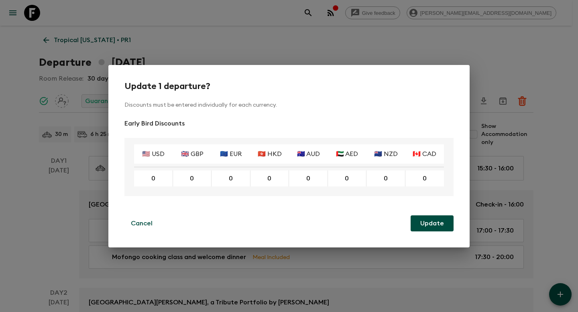
click at [378, 61] on div "Update 1 departure? Discounts must be entered individually for each currency. E…" at bounding box center [289, 156] width 578 height 312
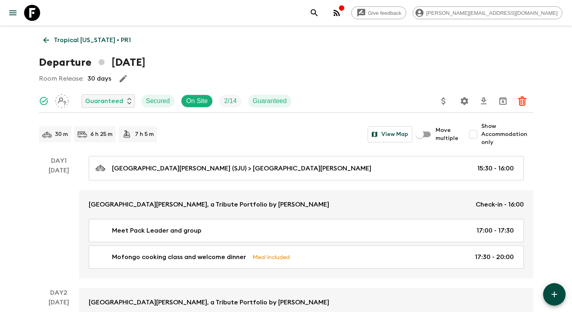
click at [445, 104] on icon "Update Price, Early Bird Discount and Costs" at bounding box center [444, 101] width 10 height 10
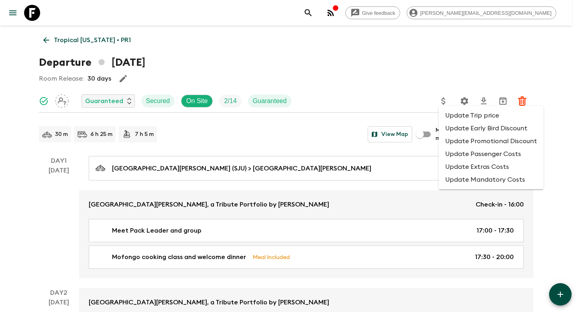
click at [463, 141] on li "Update Promotional Discount" at bounding box center [491, 141] width 105 height 13
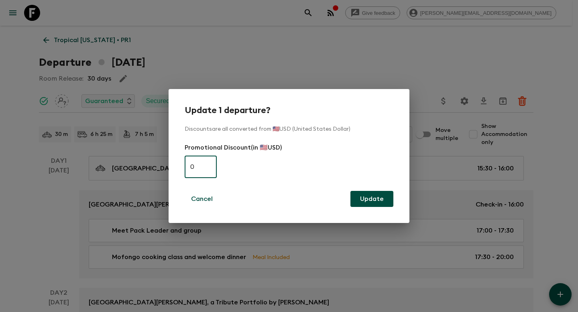
paste input "32"
type input "320"
click at [365, 194] on button "Update" at bounding box center [371, 199] width 43 height 16
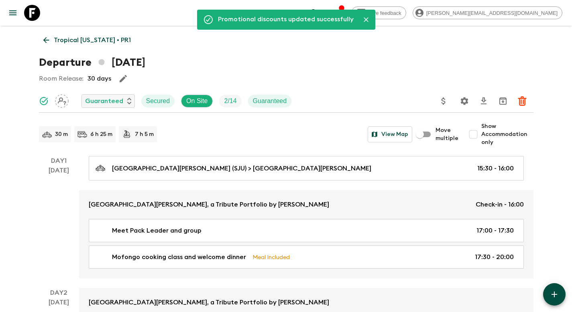
click at [84, 41] on p "Tropical [US_STATE] • PR1" at bounding box center [92, 40] width 77 height 10
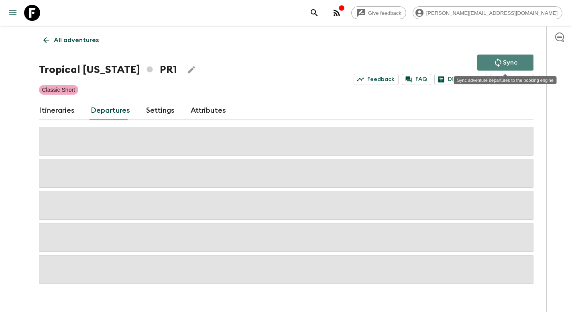
click at [509, 58] on p "Sync" at bounding box center [510, 63] width 14 height 10
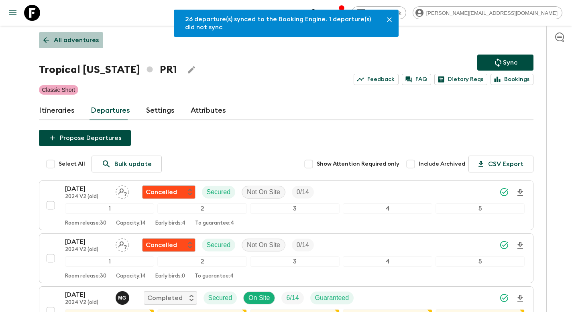
click at [79, 44] on p "All adventures" at bounding box center [76, 40] width 45 height 10
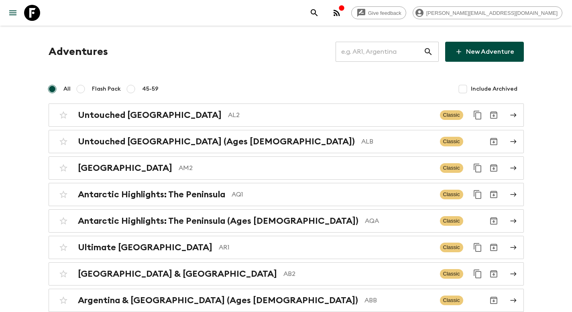
click at [384, 51] on input "text" at bounding box center [380, 52] width 88 height 22
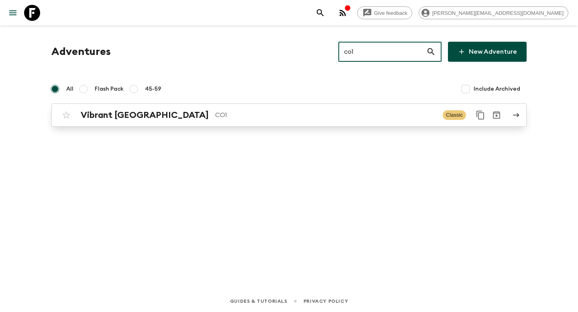
type input "co1"
click at [202, 129] on div "Adventures co1 ​ New Adventure All Flash Pack 45-59 Include Archived Vibrant [G…" at bounding box center [289, 147] width 514 height 242
click at [215, 118] on p "CO1" at bounding box center [325, 115] width 221 height 10
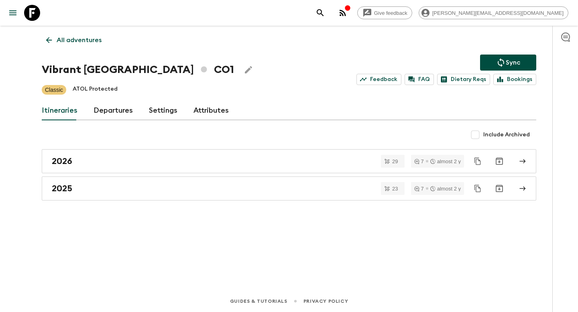
click at [112, 112] on link "Departures" at bounding box center [113, 110] width 39 height 19
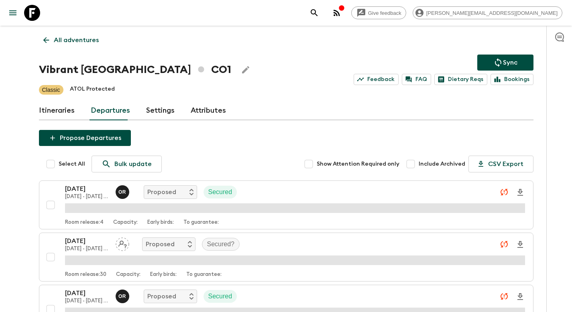
scroll to position [1755, 0]
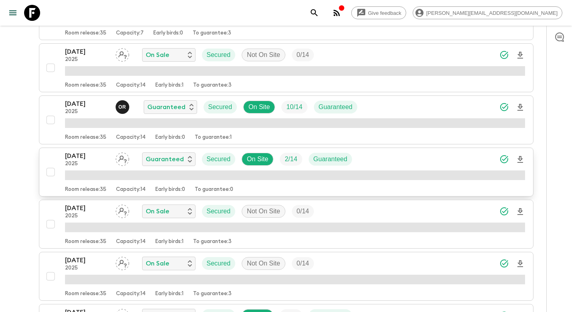
click at [376, 160] on div "[DATE] 2025 Guaranteed Secured On Site 2 / 14 Guaranteed" at bounding box center [295, 159] width 460 height 16
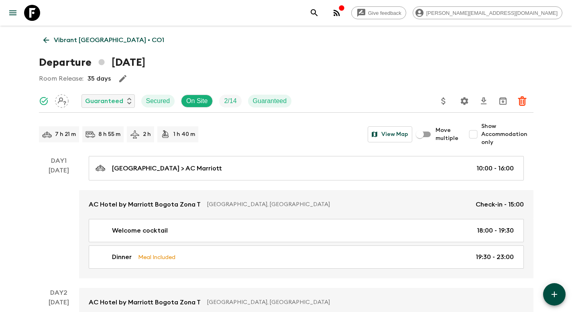
click at [92, 41] on p "Vibrant [GEOGRAPHIC_DATA] • CO1" at bounding box center [109, 40] width 110 height 10
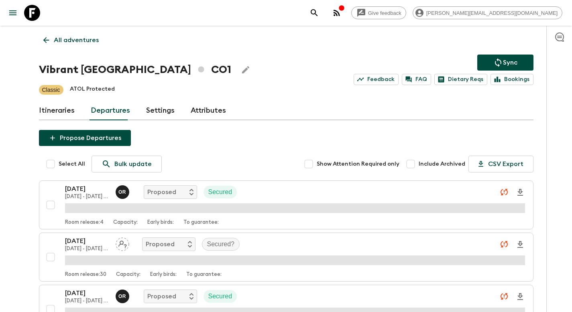
scroll to position [1755, 0]
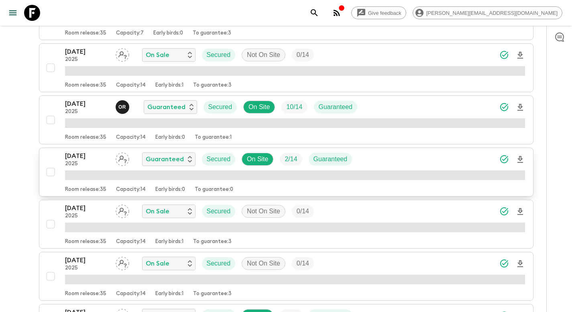
click at [385, 164] on div "[DATE] 2025 Guaranteed Secured On Site 2 / 14 Guaranteed" at bounding box center [295, 159] width 460 height 16
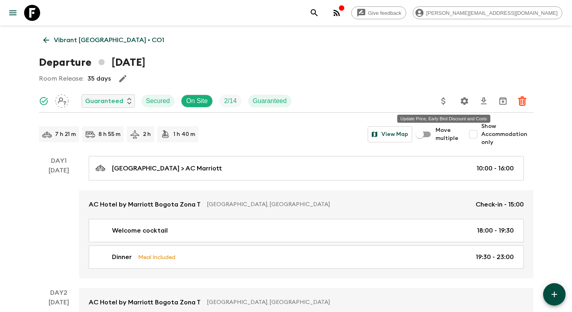
click at [442, 100] on icon "Update Price, Early Bird Discount and Costs" at bounding box center [444, 101] width 4 height 7
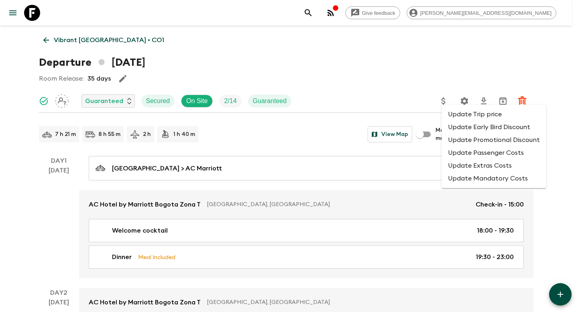
click at [454, 126] on li "Update Early Bird Discount" at bounding box center [494, 127] width 105 height 13
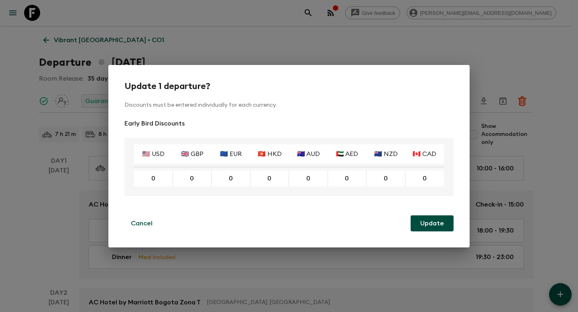
click at [428, 54] on div "Update 1 departure? Discounts must be entered individually for each currency. E…" at bounding box center [289, 156] width 578 height 312
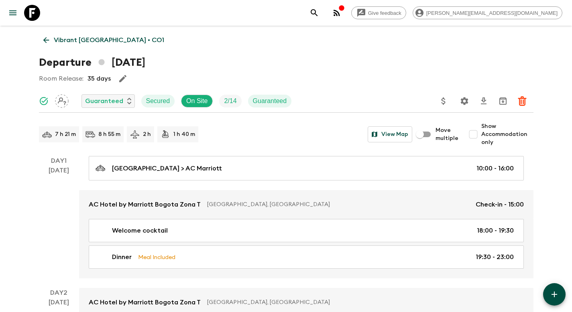
click at [442, 100] on icon "Update Price, Early Bird Discount and Costs" at bounding box center [444, 101] width 10 height 10
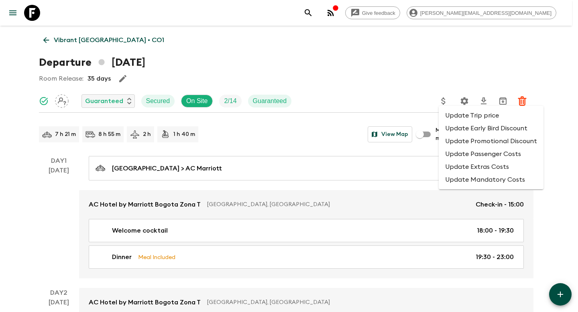
click at [458, 141] on li "Update Promotional Discount" at bounding box center [491, 141] width 105 height 13
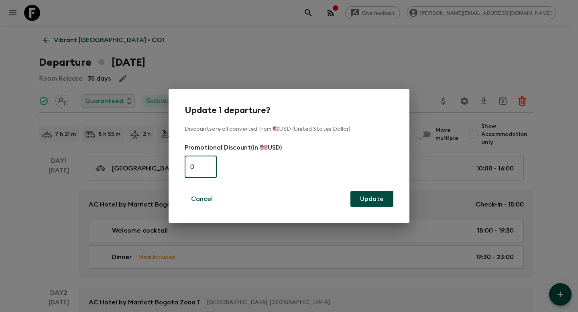
paste input "43"
type input "430"
click at [371, 200] on button "Update" at bounding box center [371, 199] width 43 height 16
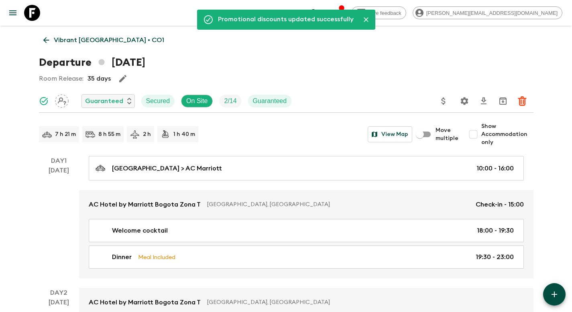
click at [94, 37] on p "Vibrant [GEOGRAPHIC_DATA] • CO1" at bounding box center [109, 40] width 110 height 10
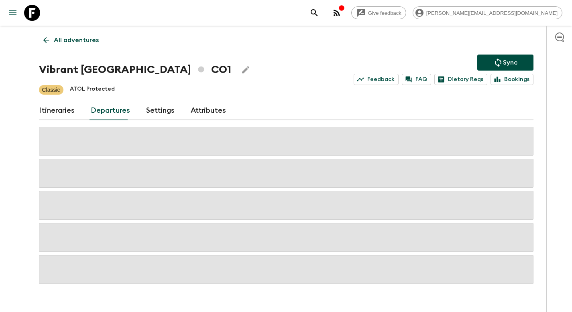
click at [489, 56] on button "Sync" at bounding box center [505, 63] width 56 height 16
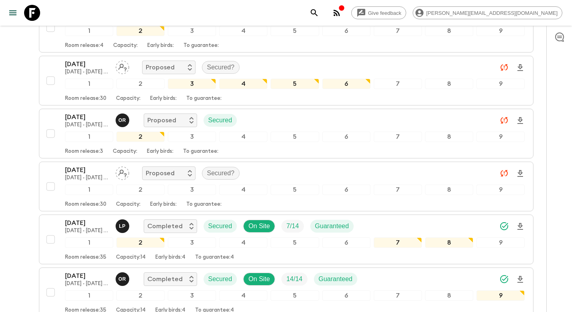
scroll to position [1729, 0]
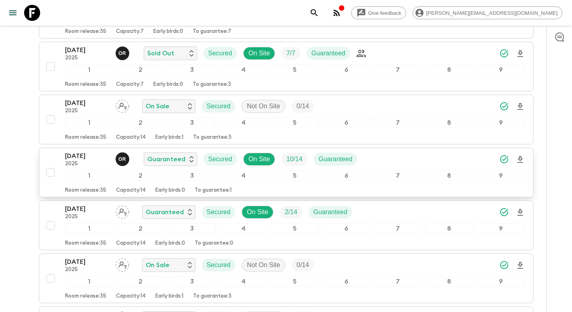
click at [378, 162] on div "[DATE] 2025 O R Guaranteed Secured On Site 10 / 14 Guaranteed" at bounding box center [295, 159] width 460 height 16
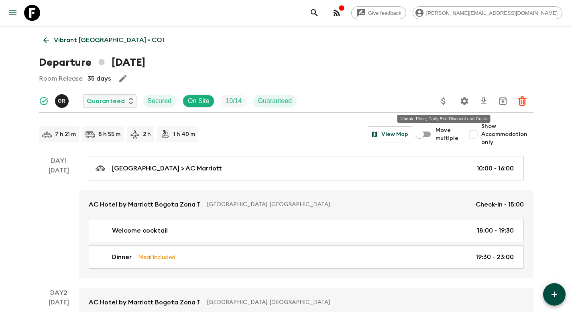
click at [443, 103] on icon "Update Price, Early Bird Discount and Costs" at bounding box center [444, 101] width 4 height 7
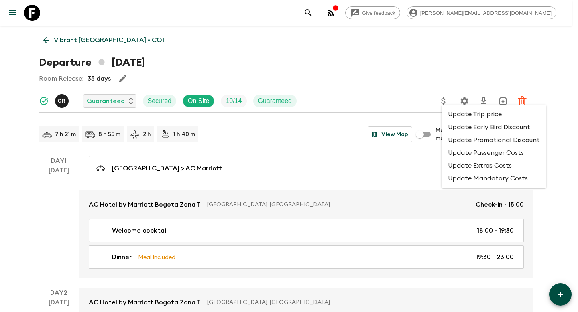
click at [453, 113] on li "Update Trip price" at bounding box center [494, 114] width 105 height 13
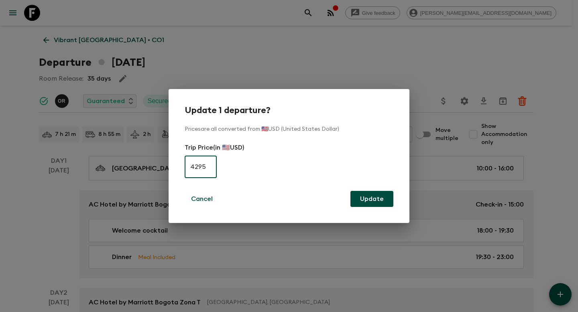
click at [205, 167] on input "4295" at bounding box center [201, 167] width 32 height 22
click at [204, 167] on input "4295" at bounding box center [201, 167] width 32 height 22
type input "4725"
click at [376, 199] on button "Update" at bounding box center [371, 199] width 43 height 16
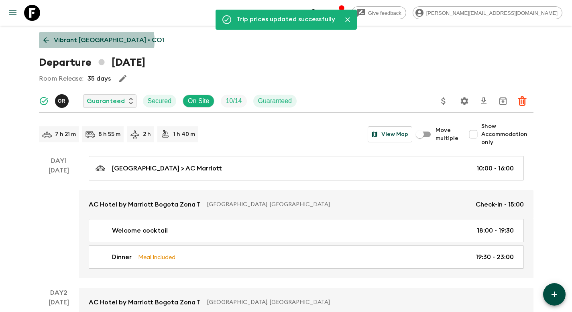
click at [96, 41] on p "Vibrant [GEOGRAPHIC_DATA] • CO1" at bounding box center [109, 40] width 110 height 10
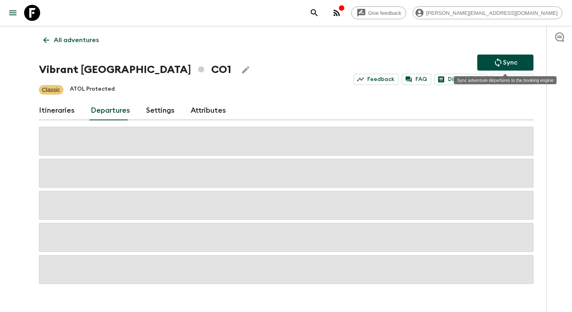
click at [501, 64] on icon "Sync adventure departures to the booking engine" at bounding box center [498, 63] width 10 height 10
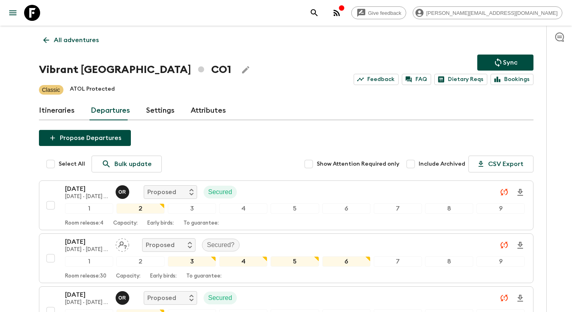
click at [84, 35] on p "All adventures" at bounding box center [76, 40] width 45 height 10
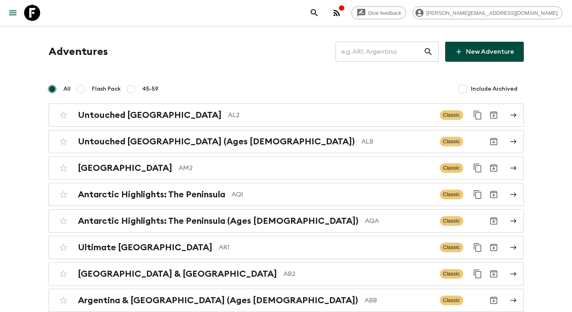
click at [365, 53] on input "text" at bounding box center [380, 52] width 88 height 22
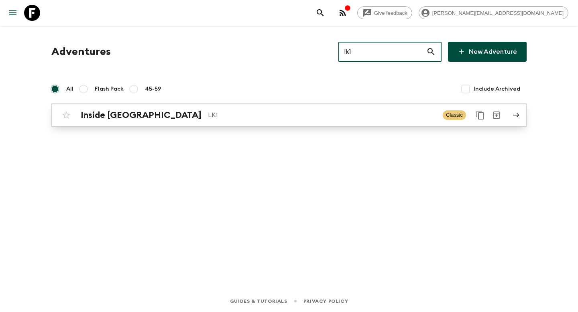
type input "lk1"
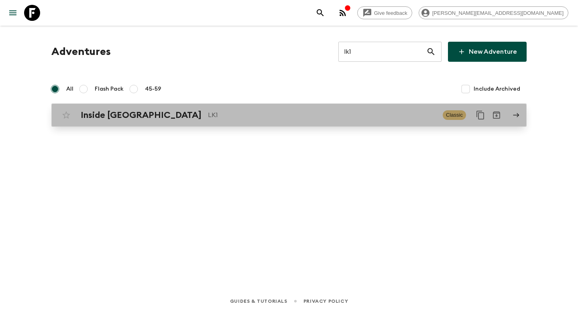
click at [317, 110] on p "LK1" at bounding box center [322, 115] width 228 height 10
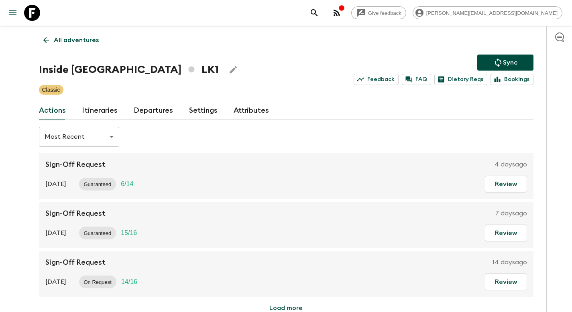
click at [144, 112] on link "Departures" at bounding box center [153, 110] width 39 height 19
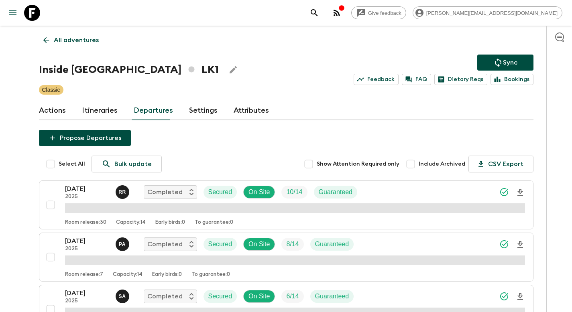
scroll to position [920, 0]
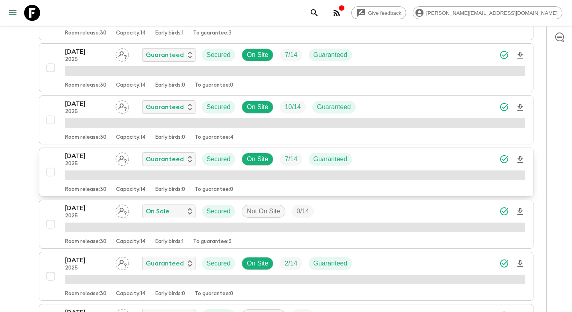
click at [388, 163] on div "[DATE] 2025 Guaranteed Secured On Site 7 / 14 Guaranteed" at bounding box center [295, 159] width 460 height 16
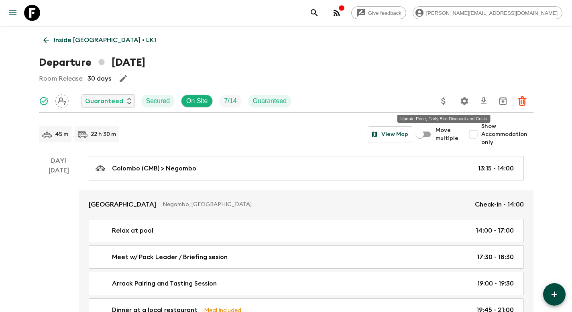
click at [444, 103] on icon "Update Price, Early Bird Discount and Costs" at bounding box center [444, 101] width 10 height 10
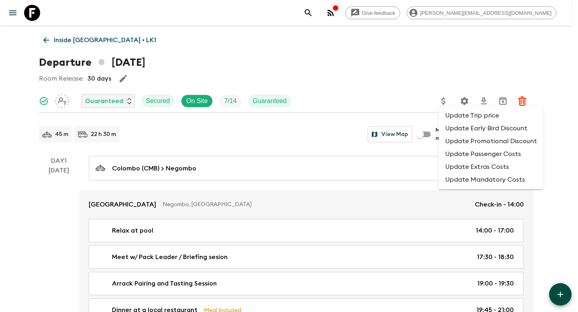
click at [455, 116] on li "Update Trip price" at bounding box center [491, 115] width 105 height 13
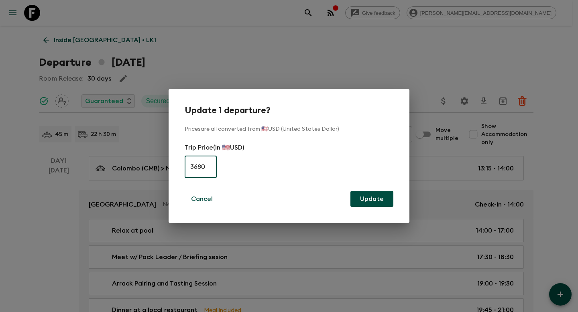
click at [214, 167] on input "3680" at bounding box center [201, 167] width 32 height 22
click at [197, 166] on input "36804050" at bounding box center [201, 167] width 32 height 22
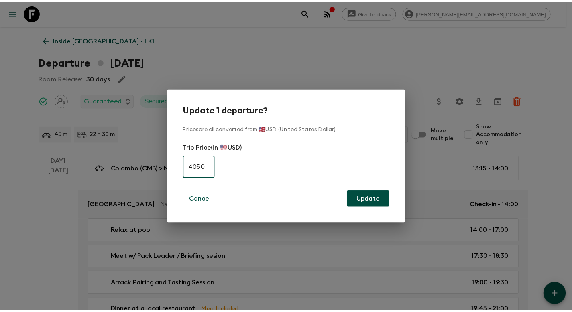
scroll to position [0, 0]
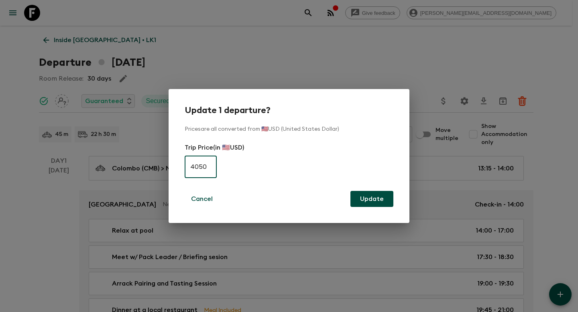
type input "4050"
click at [365, 200] on button "Update" at bounding box center [371, 199] width 43 height 16
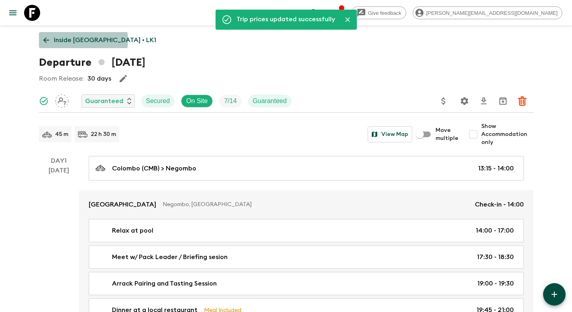
click at [83, 40] on p "Inside [GEOGRAPHIC_DATA] • LK1" at bounding box center [105, 40] width 102 height 10
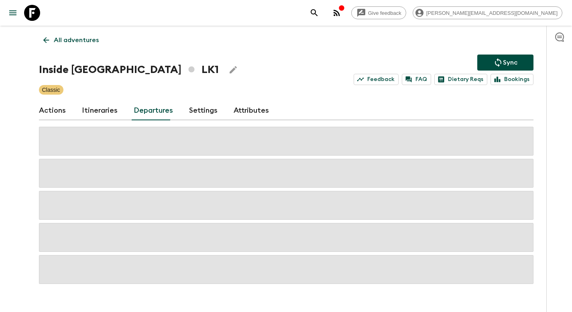
click at [492, 64] on button "Sync" at bounding box center [505, 63] width 56 height 16
